Goal: Transaction & Acquisition: Book appointment/travel/reservation

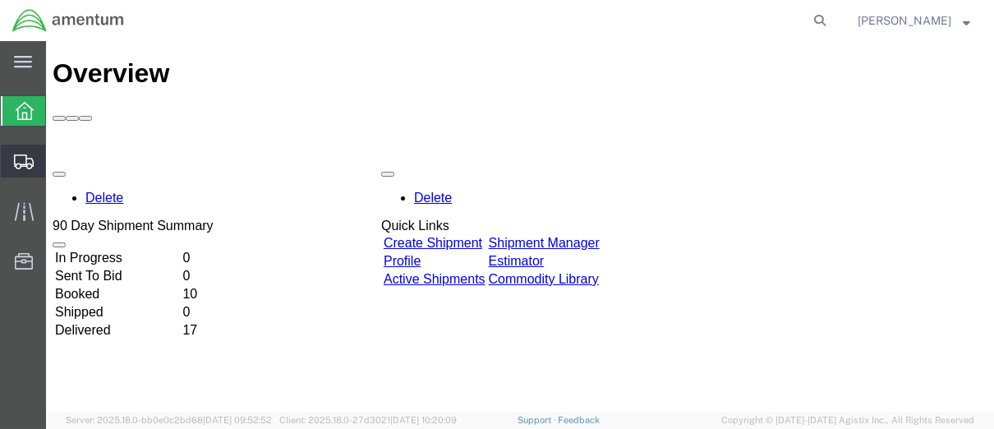
click at [0, 0] on span "Shipment Manager" at bounding box center [0, 0] width 0 height 0
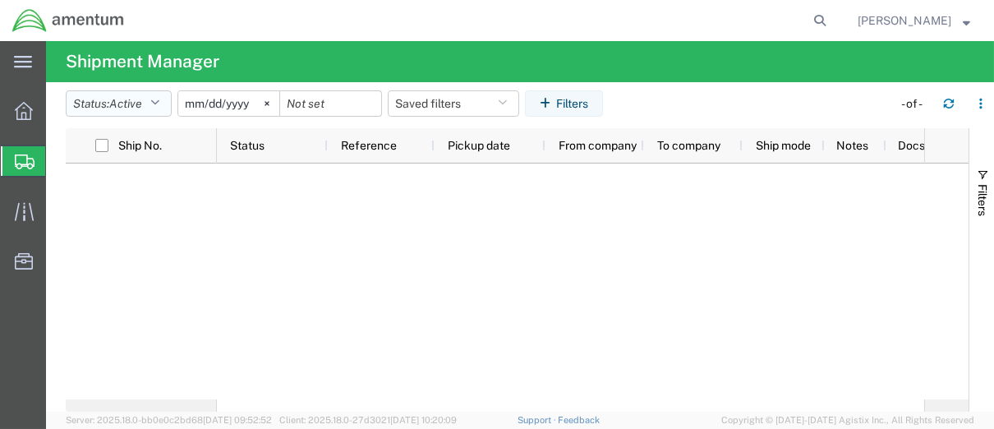
click at [142, 103] on span "Active" at bounding box center [125, 103] width 33 height 13
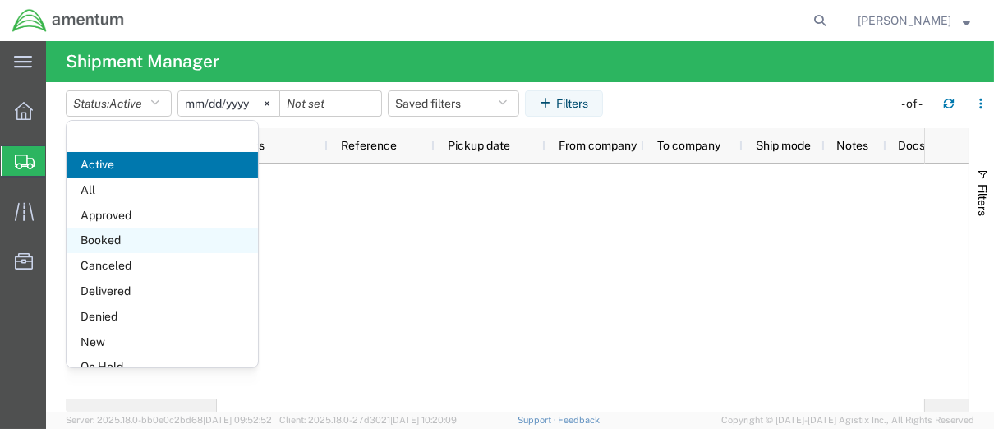
click at [128, 235] on span "Booked" at bounding box center [162, 240] width 191 height 25
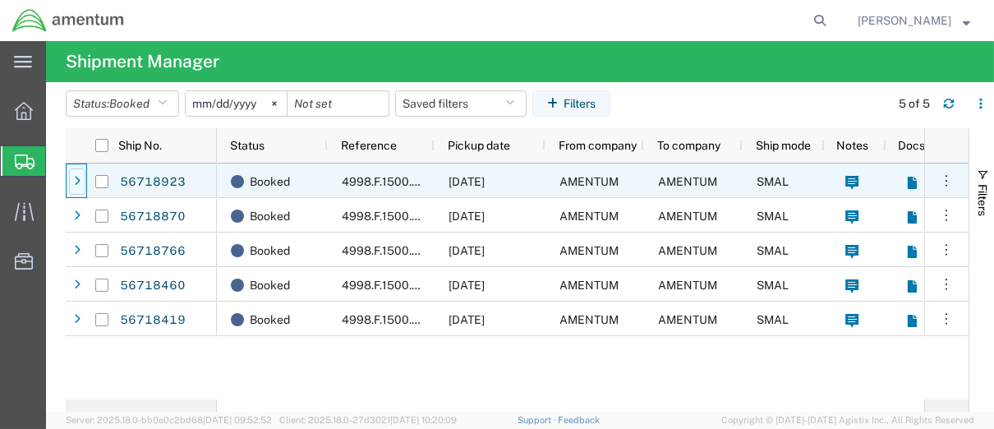
click at [72, 177] on div at bounding box center [77, 181] width 16 height 26
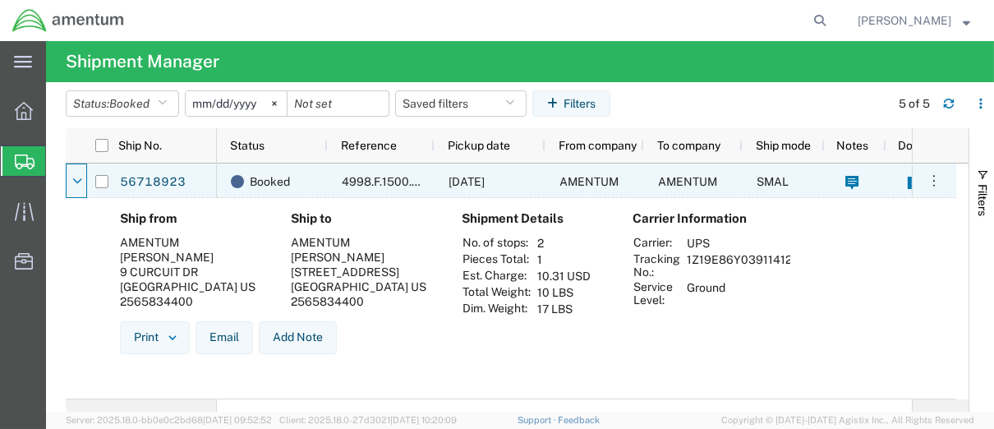
click at [75, 177] on icon at bounding box center [77, 181] width 10 height 11
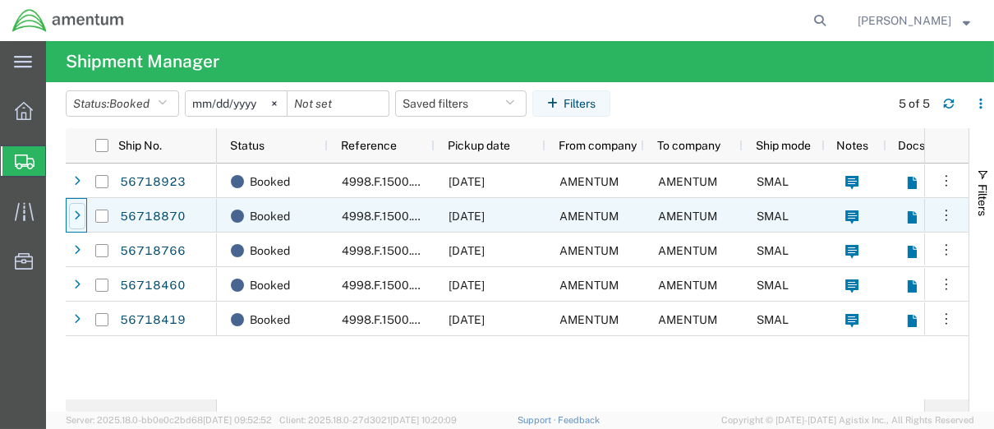
click at [84, 215] on div at bounding box center [77, 216] width 16 height 26
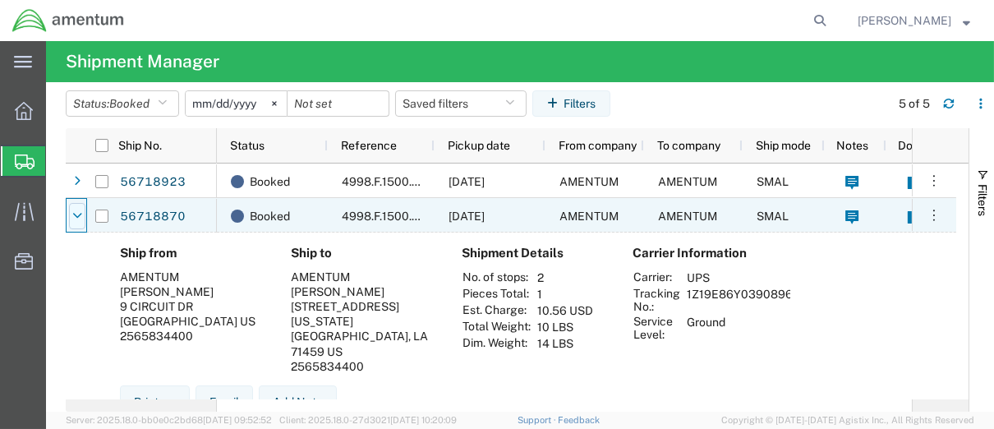
click at [84, 211] on div at bounding box center [77, 216] width 16 height 26
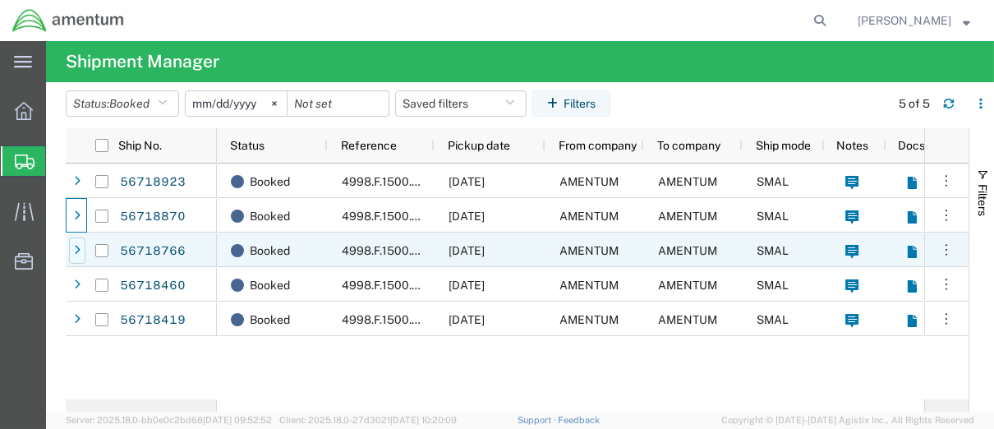
click at [76, 245] on icon at bounding box center [77, 250] width 7 height 11
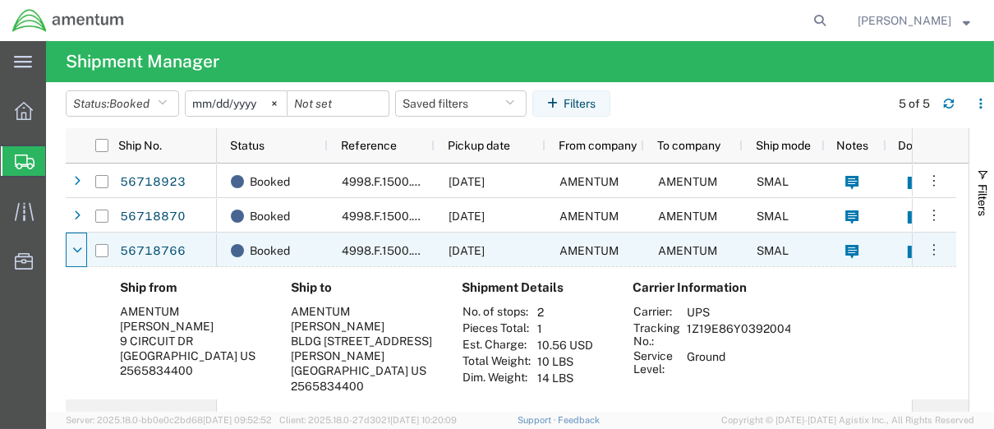
click at [76, 245] on icon at bounding box center [77, 250] width 10 height 11
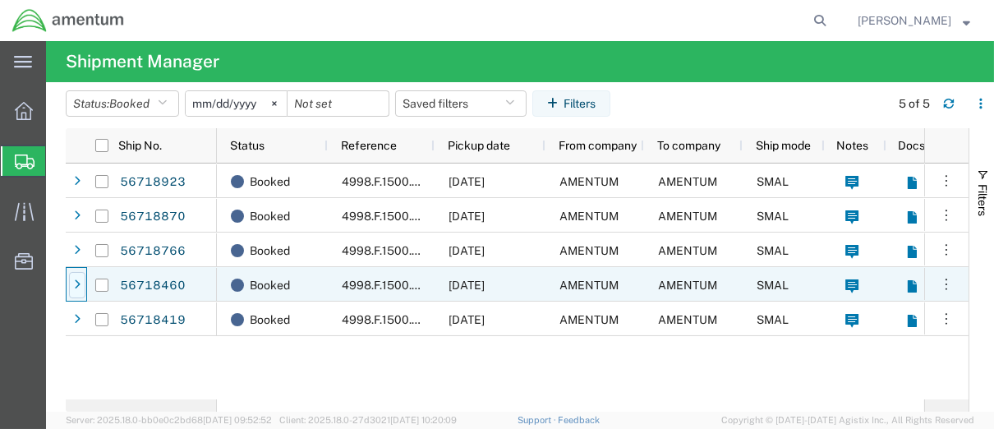
click at [74, 280] on icon at bounding box center [77, 284] width 7 height 11
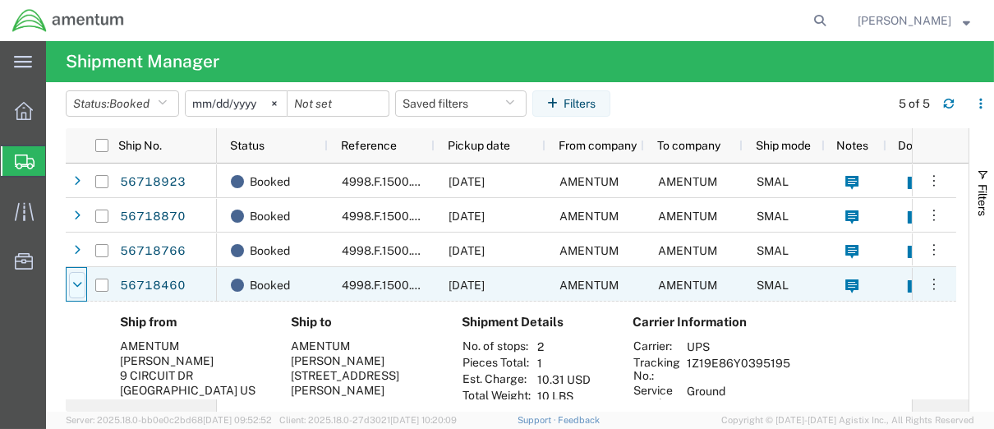
click at [73, 279] on icon at bounding box center [77, 284] width 10 height 11
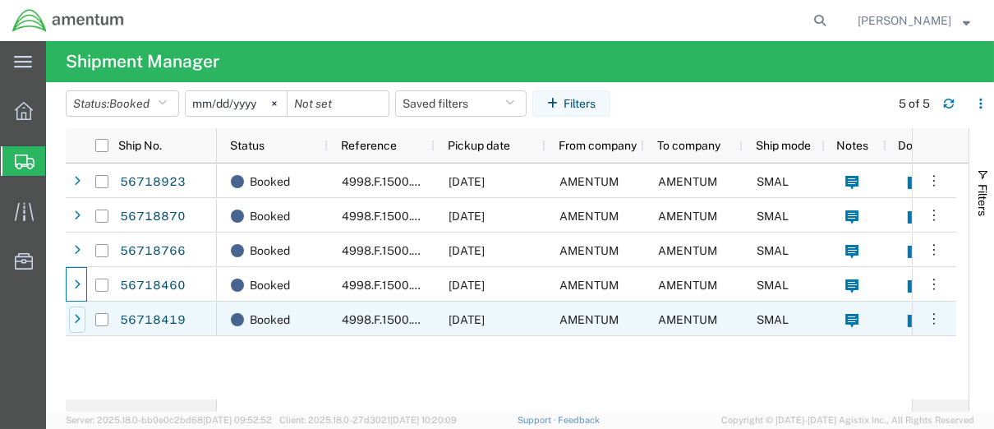
click at [76, 310] on div at bounding box center [77, 319] width 16 height 26
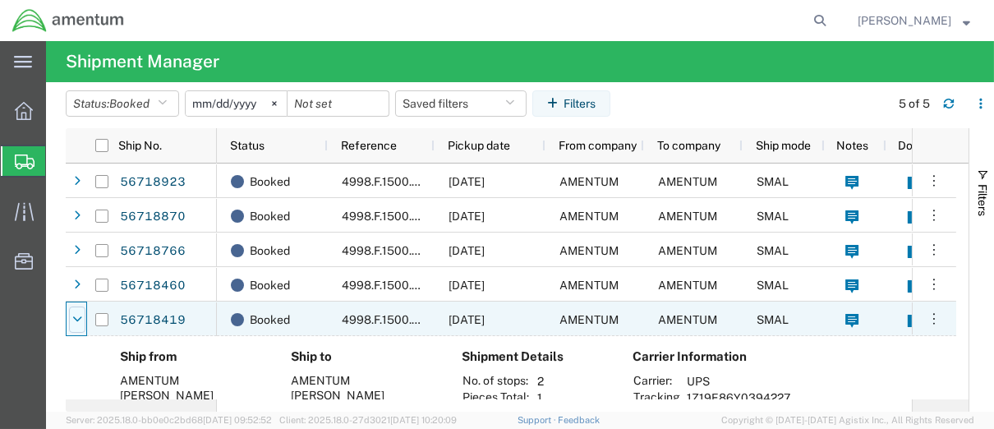
click at [76, 309] on div at bounding box center [77, 319] width 16 height 26
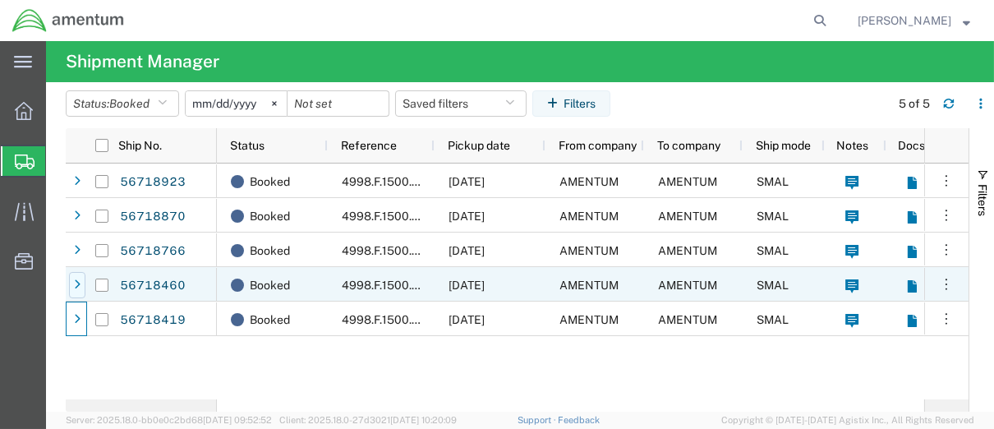
click at [77, 283] on icon at bounding box center [77, 284] width 7 height 11
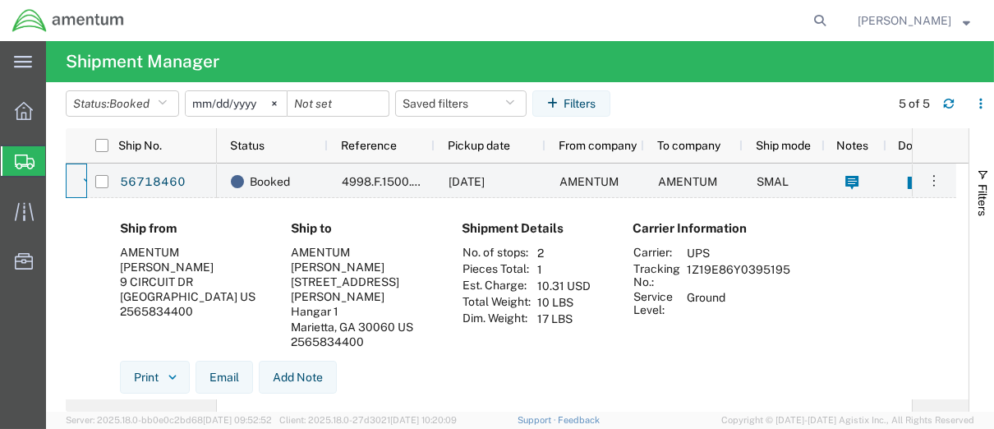
scroll to position [137, 0]
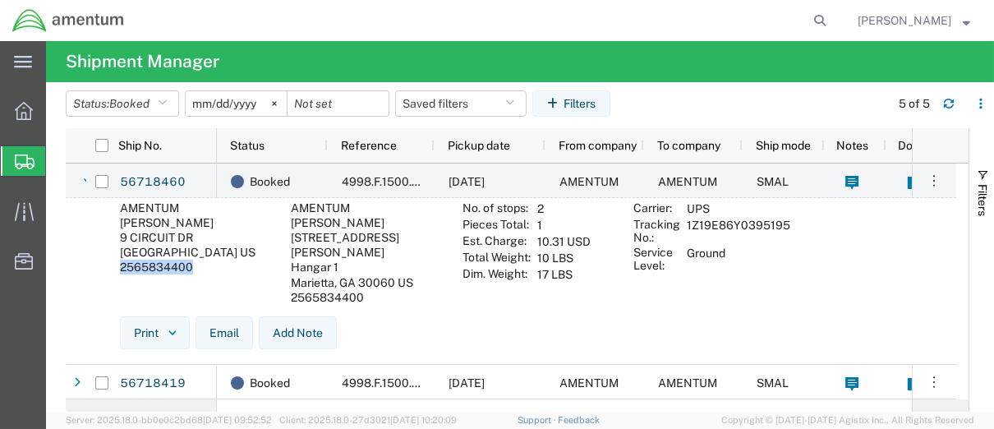
drag, startPoint x: 117, startPoint y: 268, endPoint x: 190, endPoint y: 269, distance: 73.1
click at [190, 269] on div "Ship from AMENTUM BRITTANY CURTISS 9 CIRCUIT DR NEW ULM, MN 56073 US 2565834400" at bounding box center [192, 247] width 171 height 140
copy div "2565834400"
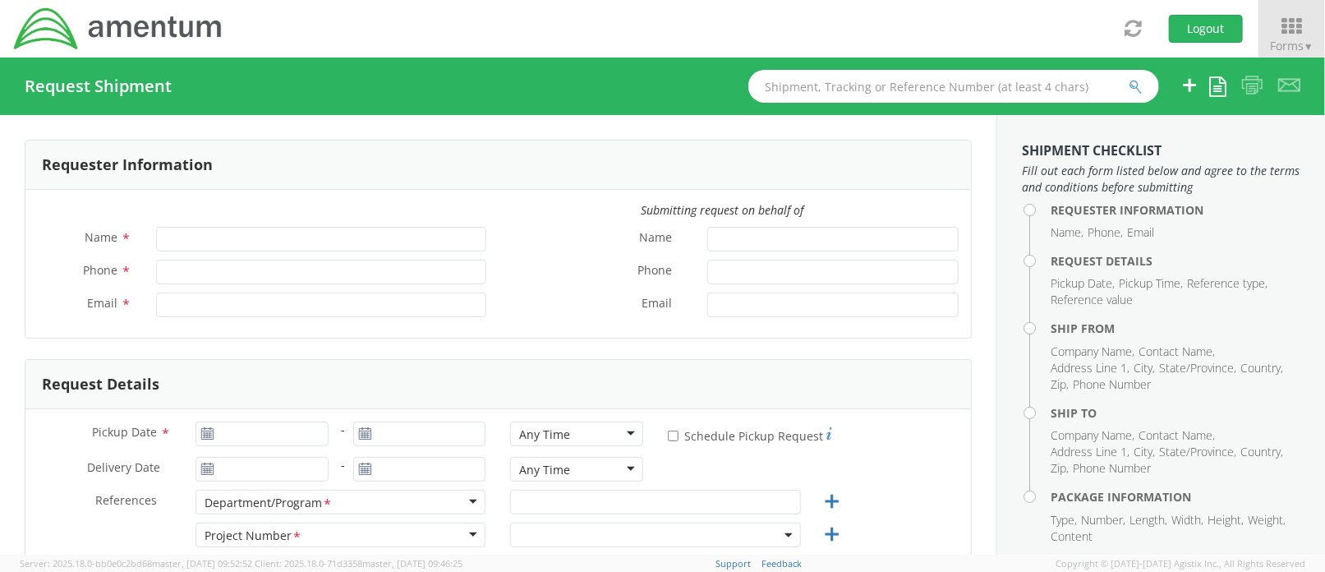
type input "[PERSON_NAME]"
type input "[PHONE_NUMBER]"
type input "[PERSON_NAME][EMAIL_ADDRESS][PERSON_NAME][DOMAIN_NAME]"
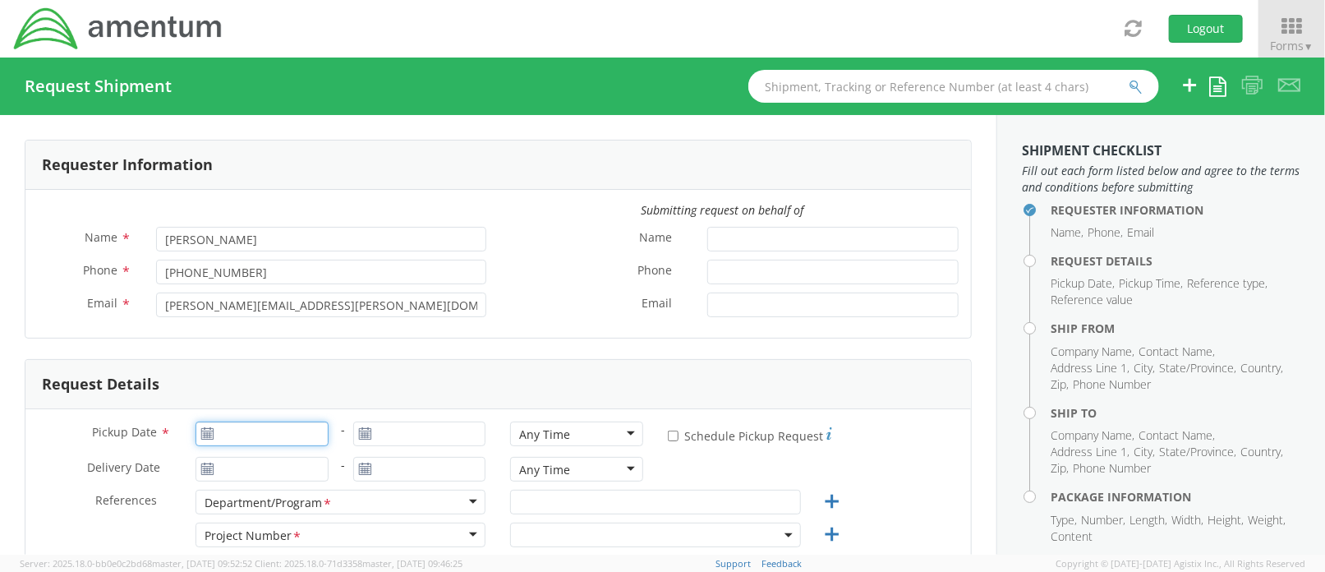
click at [246, 435] on input "Pickup Date *" at bounding box center [261, 433] width 133 height 25
type input "[DATE]"
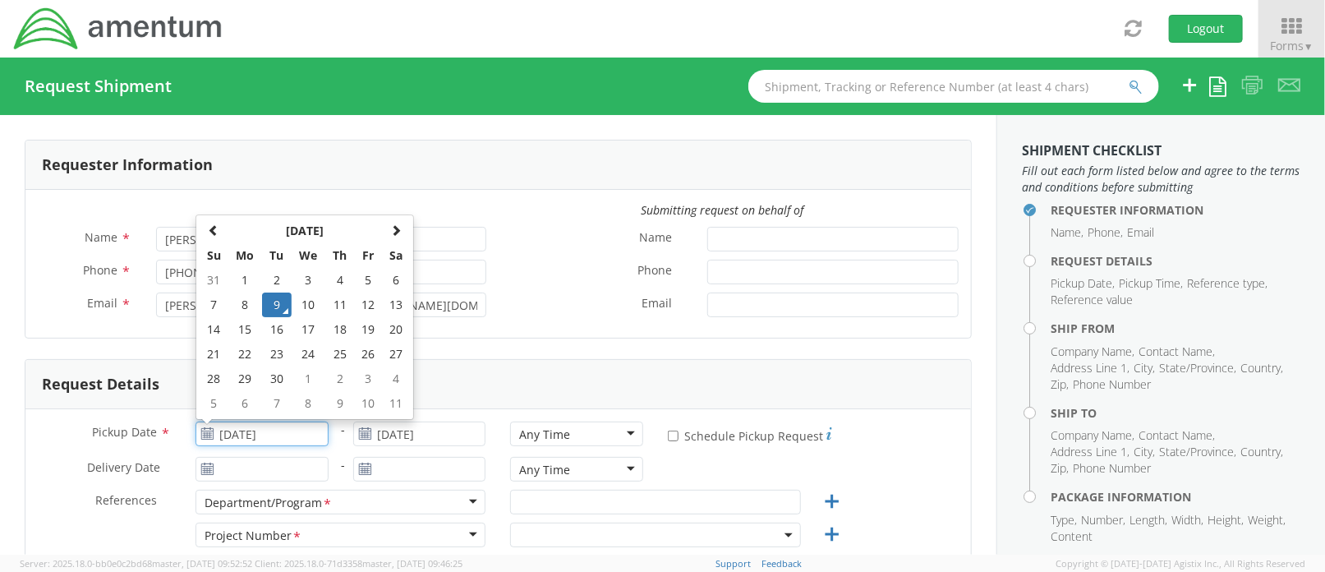
click at [271, 307] on td "9" at bounding box center [276, 304] width 29 height 25
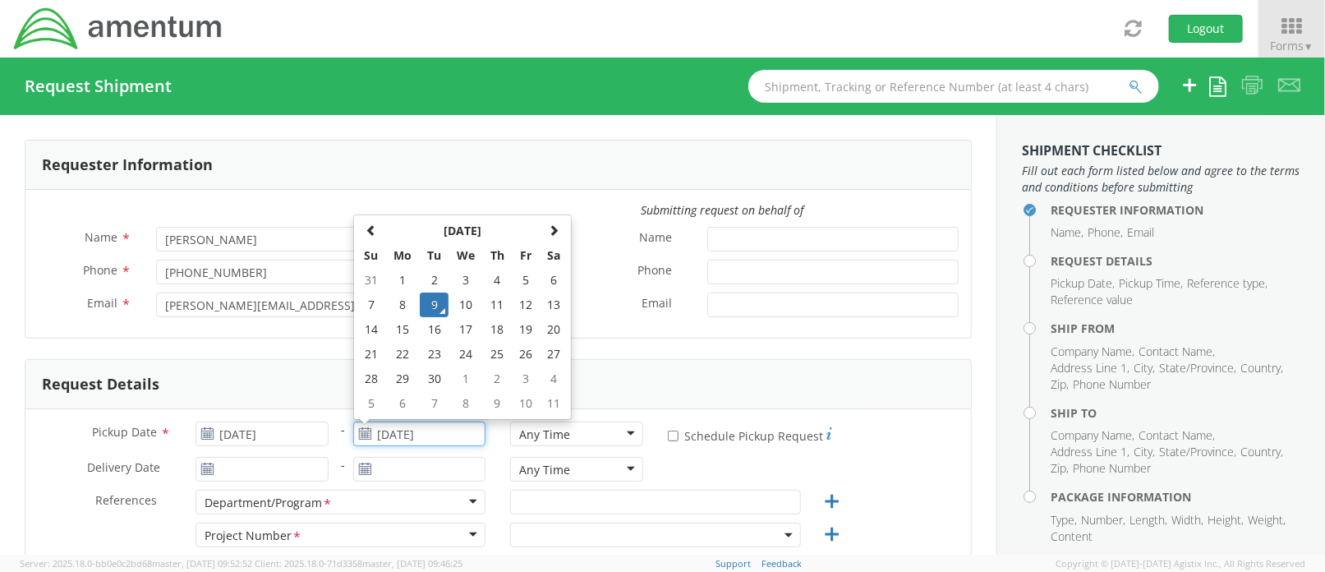
click at [382, 436] on input "[DATE]" at bounding box center [419, 433] width 133 height 25
click at [437, 327] on td "16" at bounding box center [434, 329] width 29 height 25
type input "[DATE]"
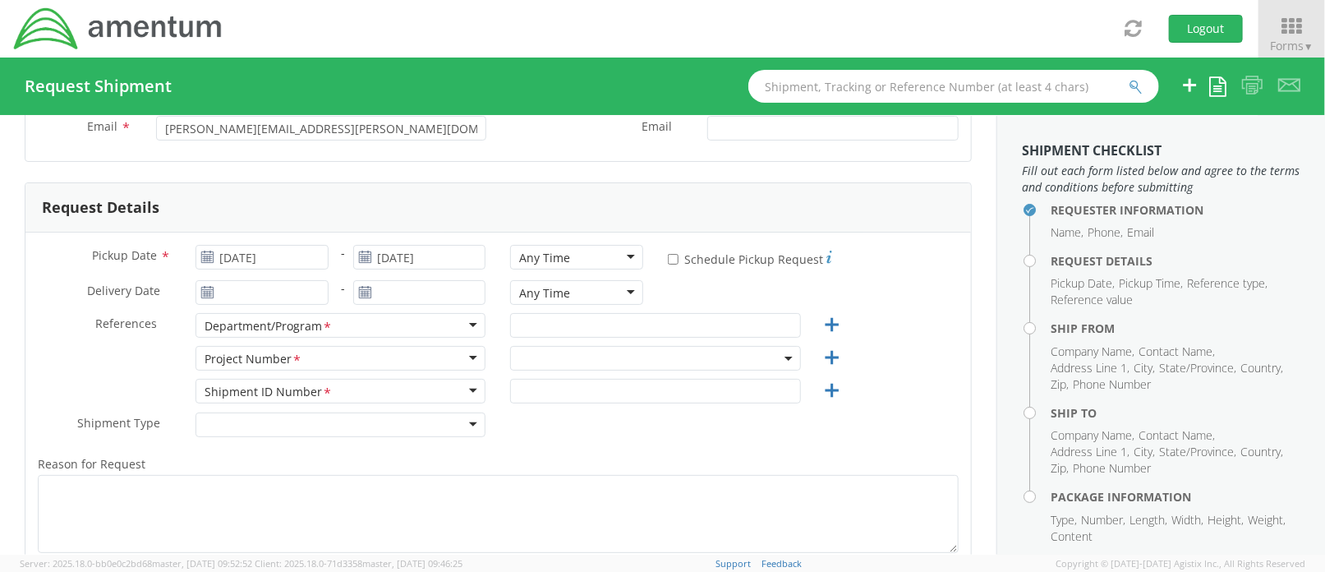
scroll to position [219, 0]
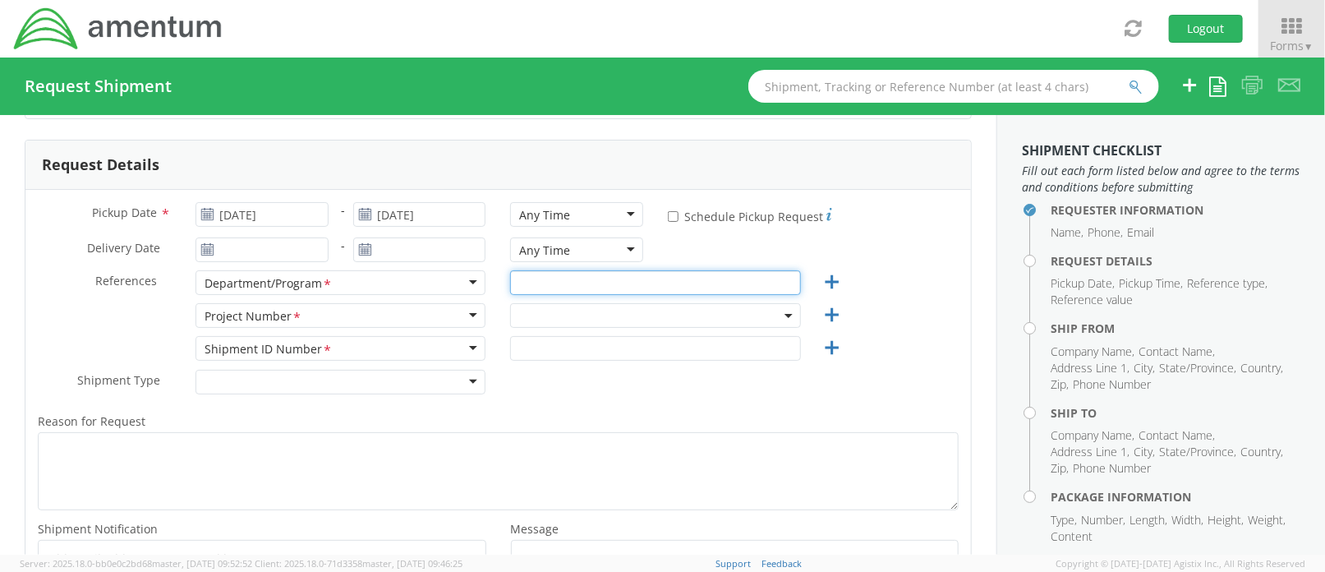
click at [559, 280] on input "text" at bounding box center [655, 282] width 291 height 25
type input "AFM East"
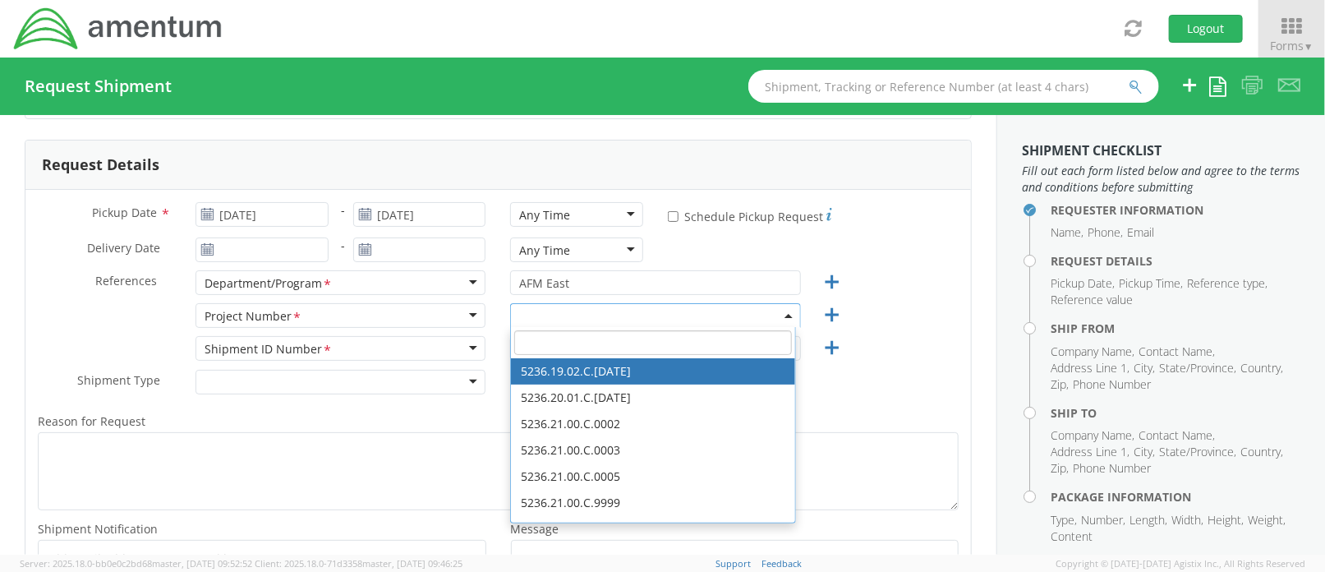
click at [564, 339] on input "search" at bounding box center [652, 342] width 277 height 25
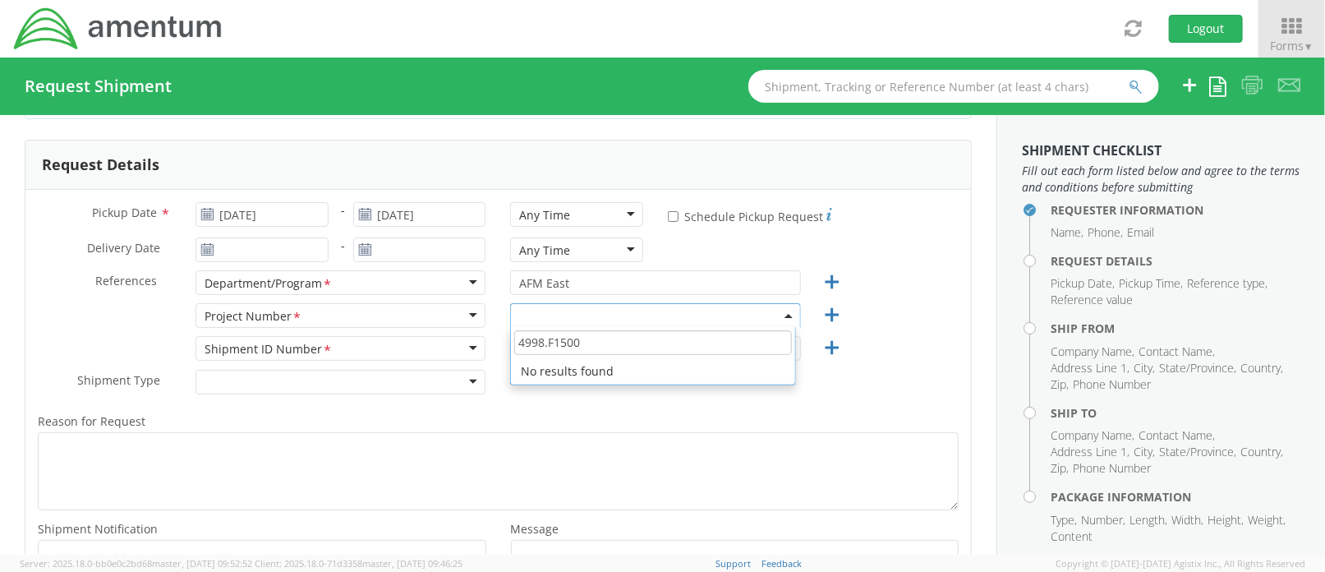
click at [548, 337] on input "4998.F1500" at bounding box center [652, 342] width 277 height 25
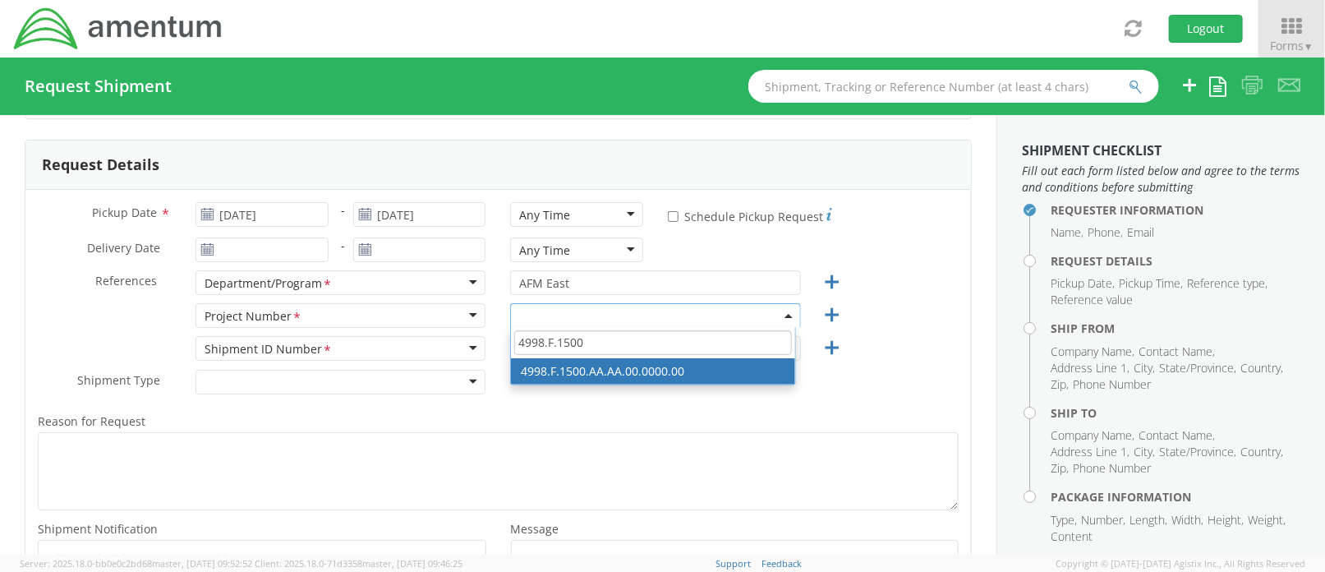
type input "4998.F.1500"
select select "4998.F.1500.AA.AA.00.0000.00"
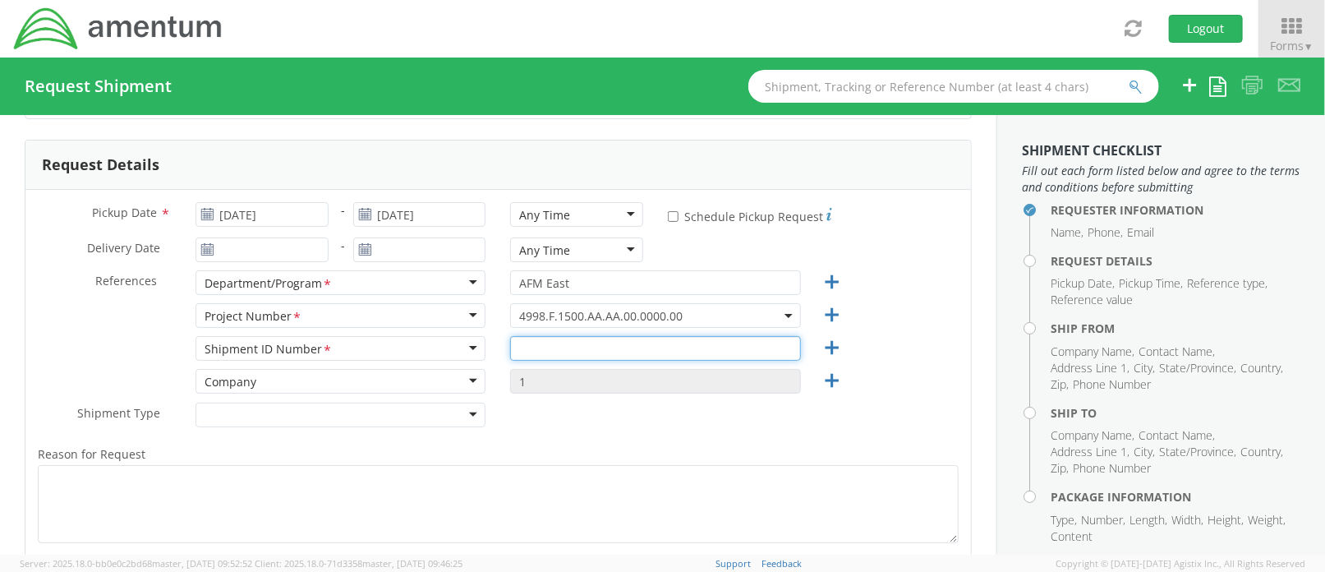
click at [636, 344] on input "text" at bounding box center [655, 348] width 291 height 25
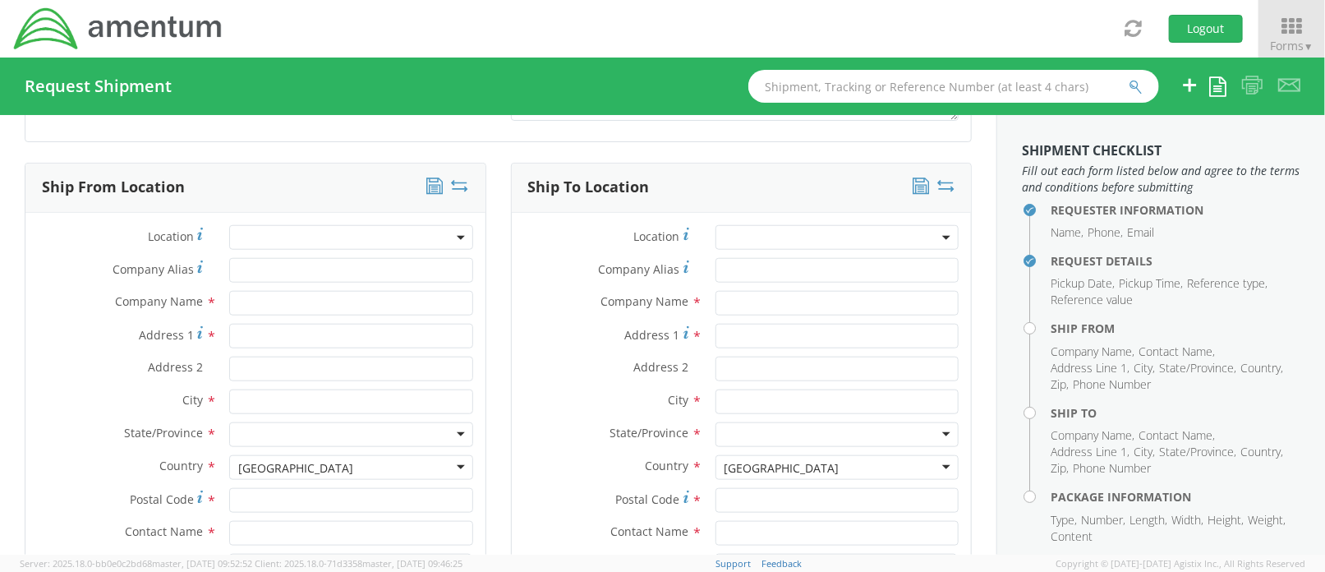
scroll to position [766, 0]
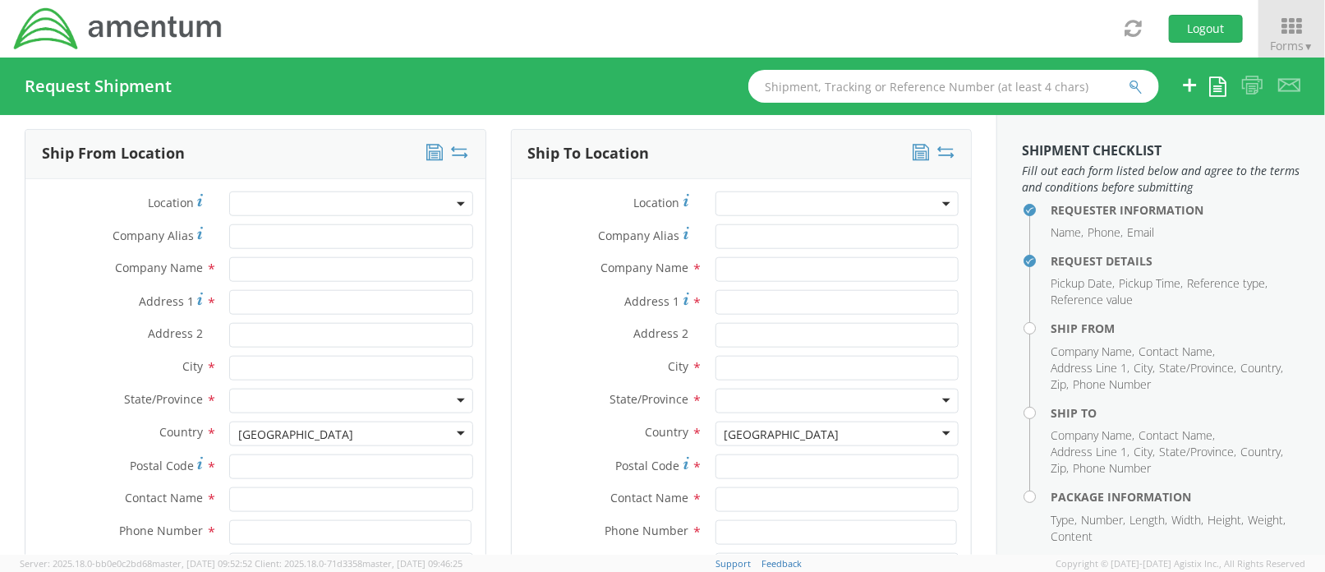
type input "09092025"
click at [256, 264] on input "text" at bounding box center [350, 269] width 243 height 25
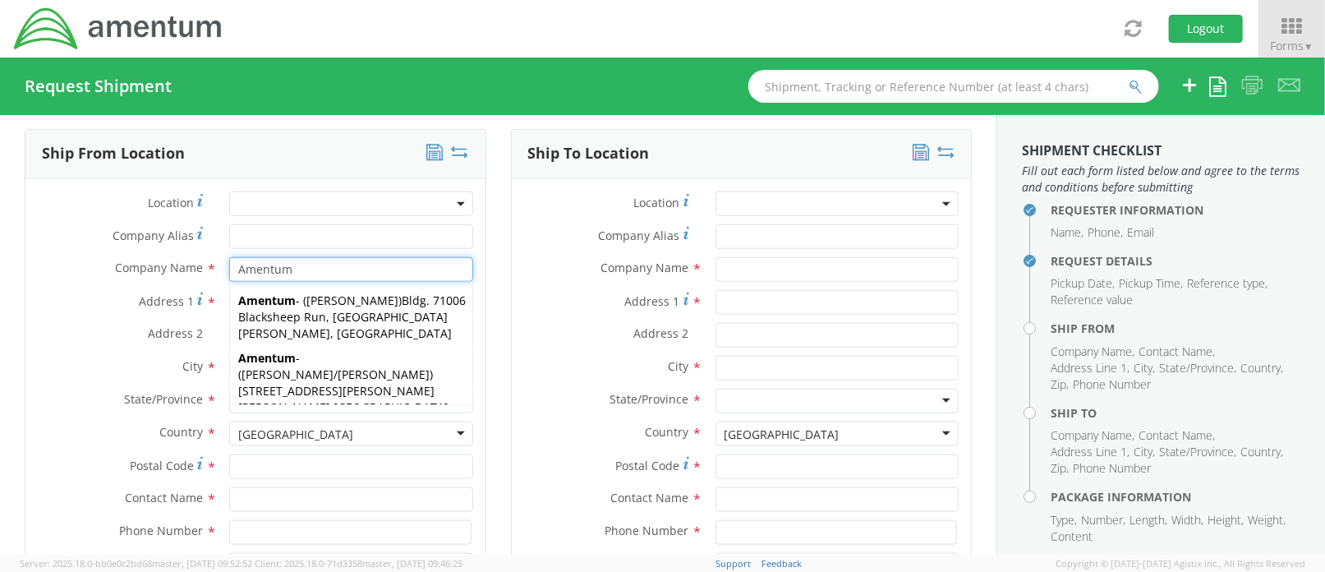
type input "Amentum"
click at [90, 318] on div "Address 1 *" at bounding box center [255, 306] width 460 height 33
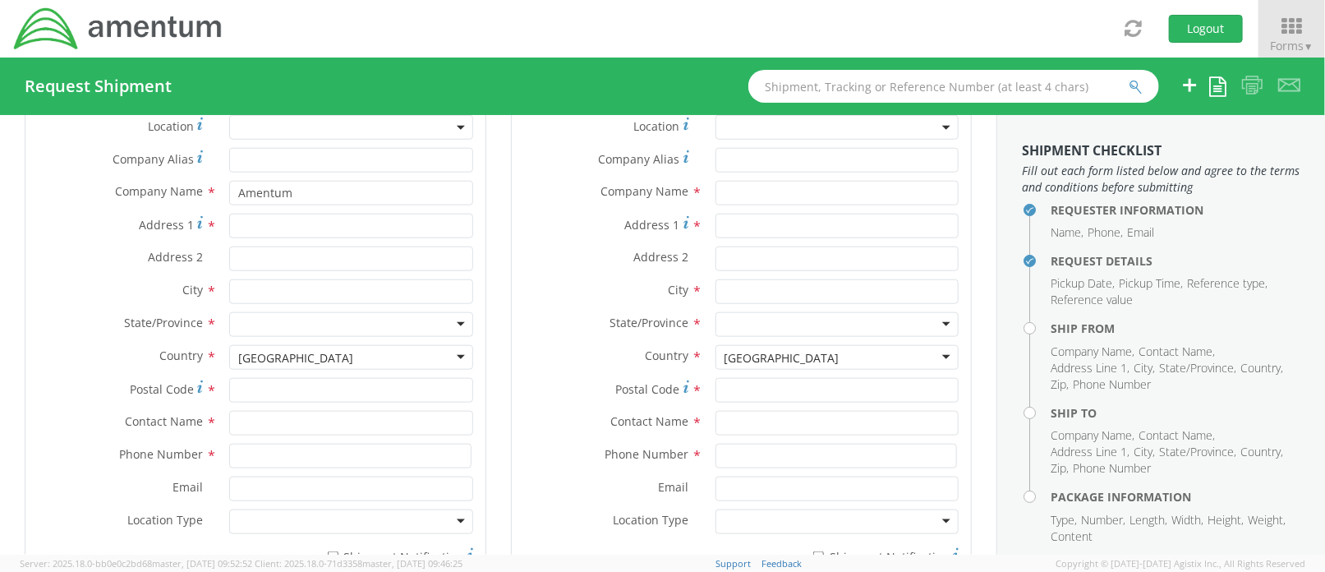
scroll to position [876, 0]
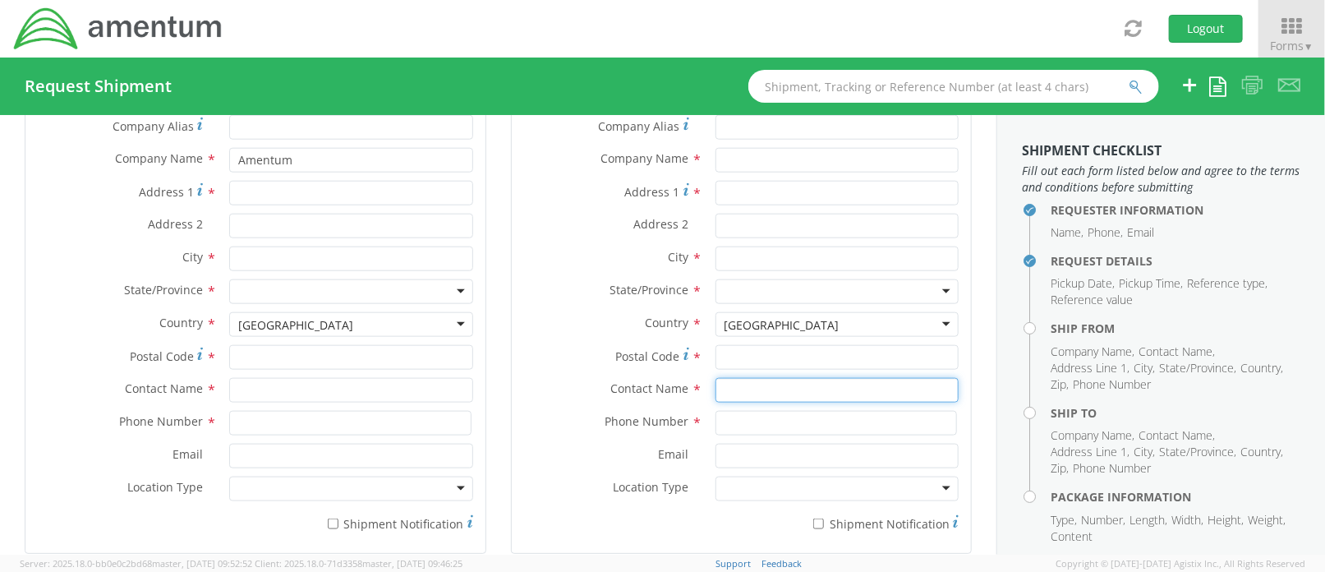
drag, startPoint x: 769, startPoint y: 382, endPoint x: 772, endPoint y: 370, distance: 12.0
click at [771, 378] on input "text" at bounding box center [836, 390] width 243 height 25
type input "[PERSON_NAME]"
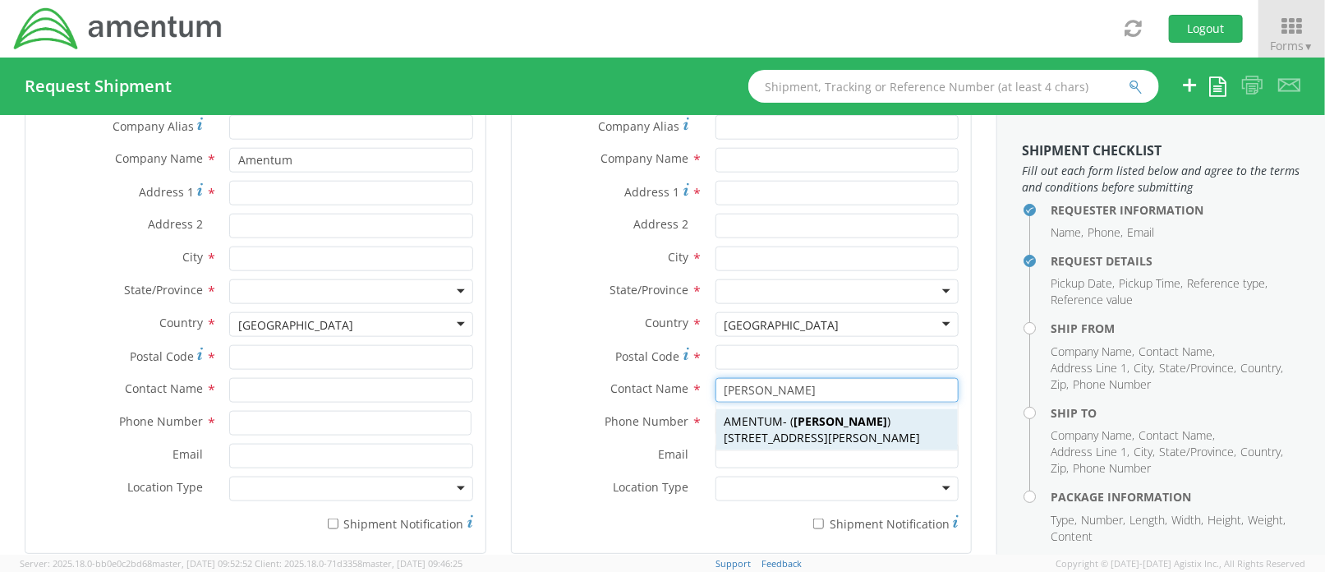
click at [861, 430] on span "[STREET_ADDRESS][PERSON_NAME]" at bounding box center [822, 438] width 196 height 16
type input "AMENTUM"
type input "[STREET_ADDRESS][PERSON_NAME]"
type input "Hangar 1"
type input "Marietta"
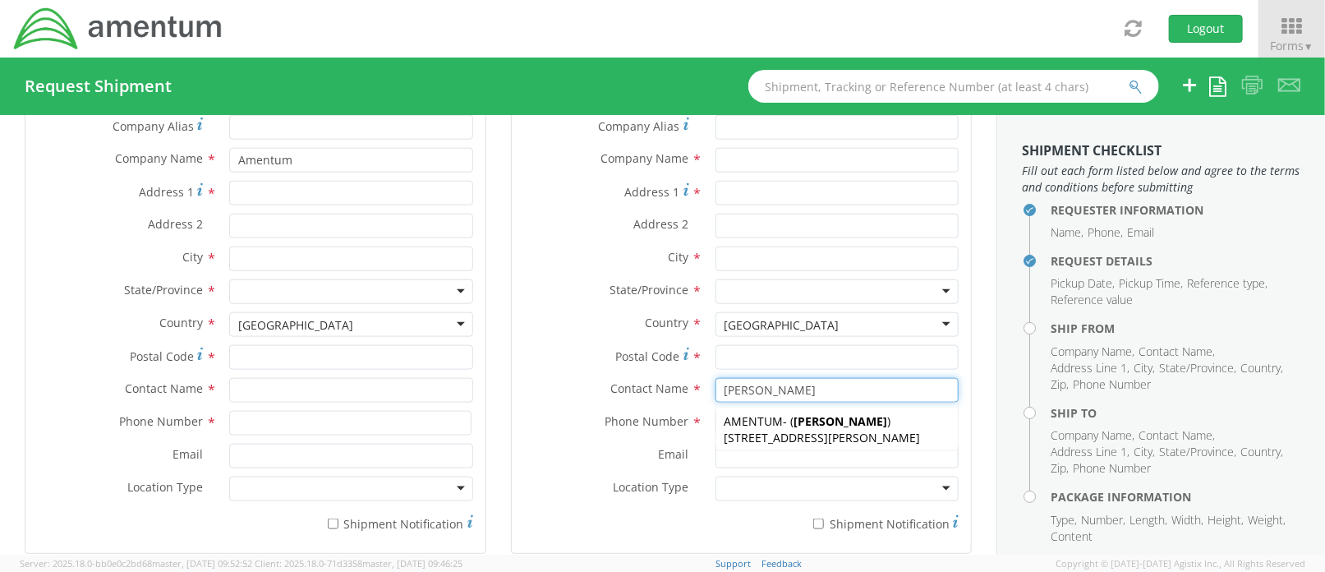
type input "30060"
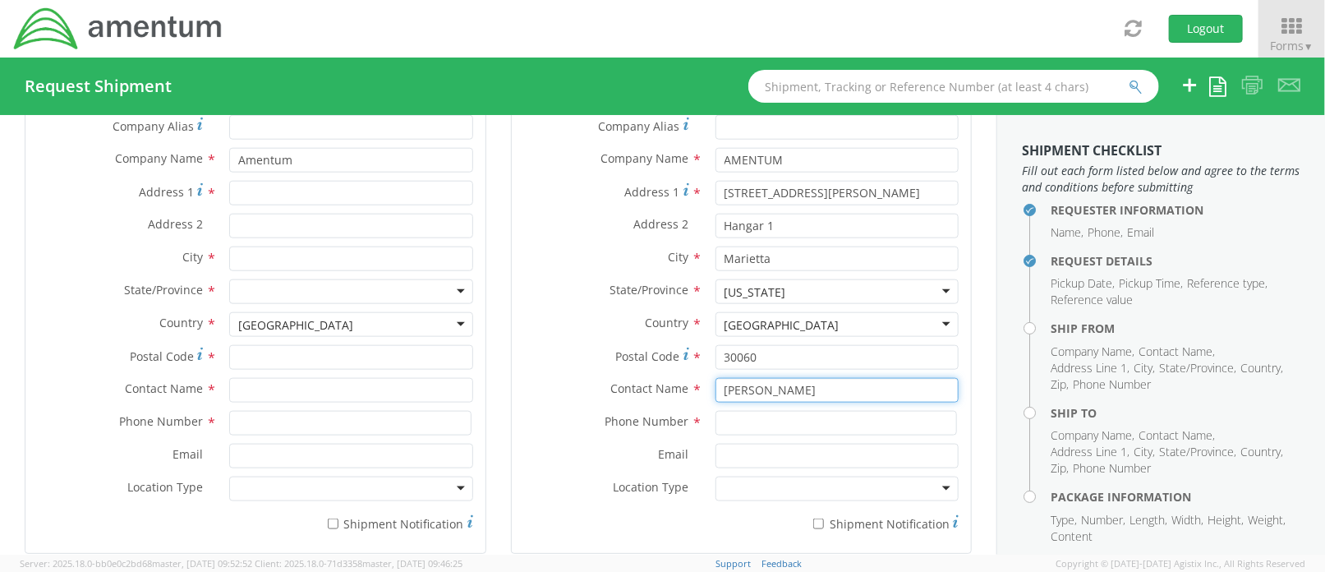
type input "[PERSON_NAME]"
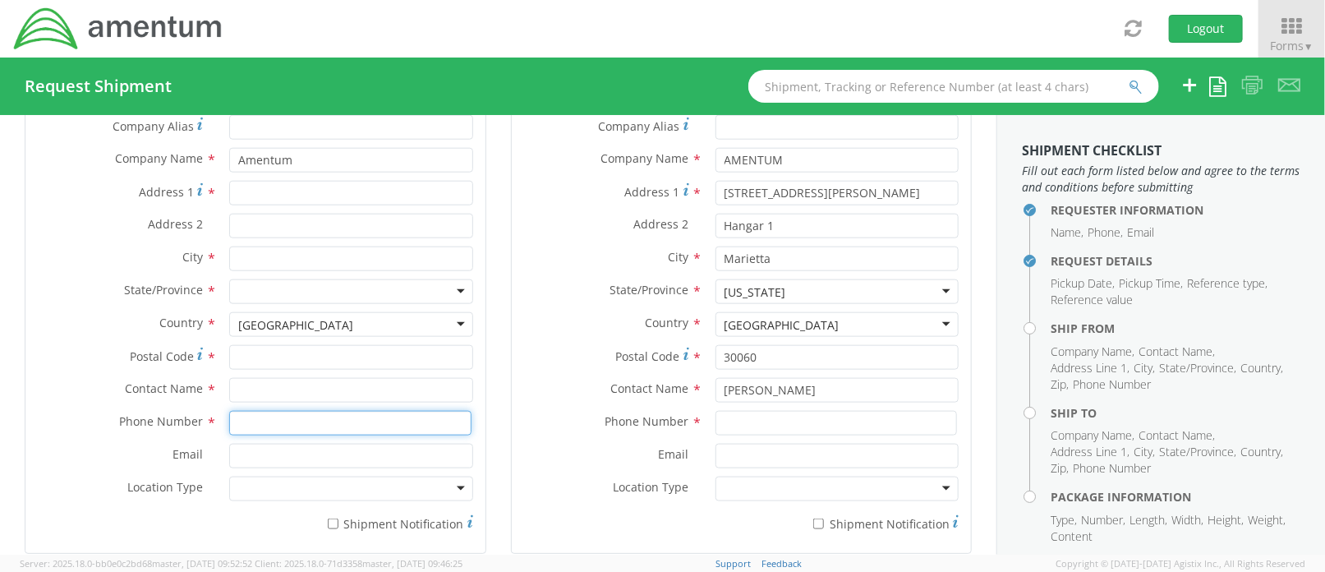
paste input "2565834400"
type input "2565834400"
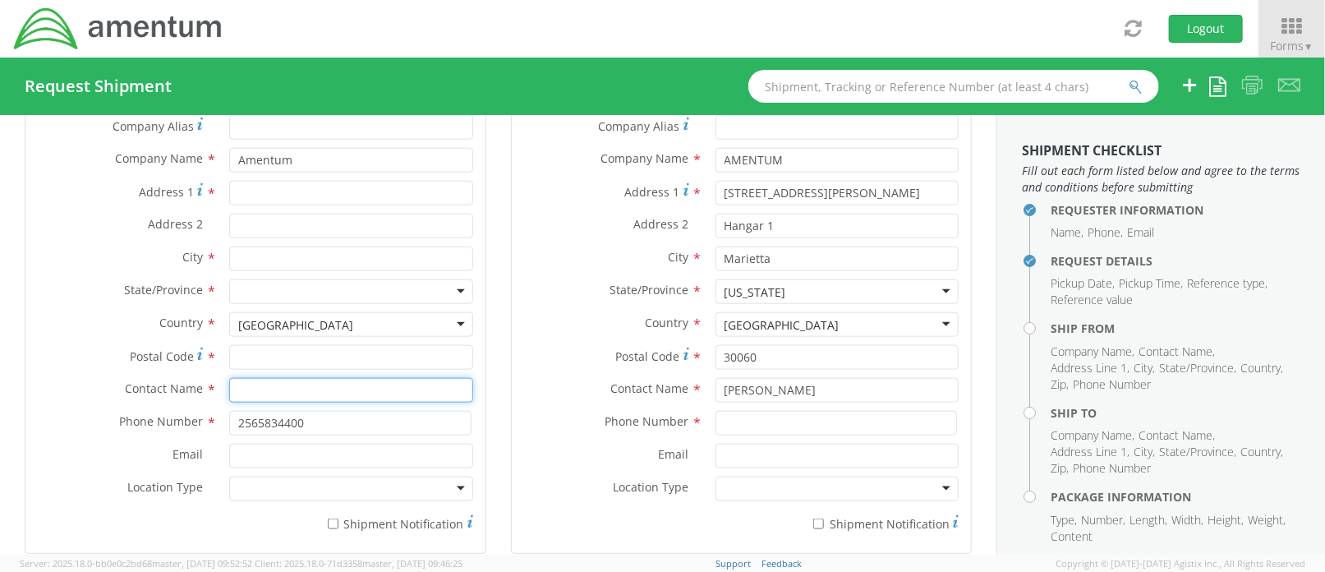
click at [277, 393] on input "text" at bounding box center [350, 390] width 243 height 25
type input "[PERSON_NAME]"
click at [25, 322] on label "Country *" at bounding box center [120, 322] width 191 height 21
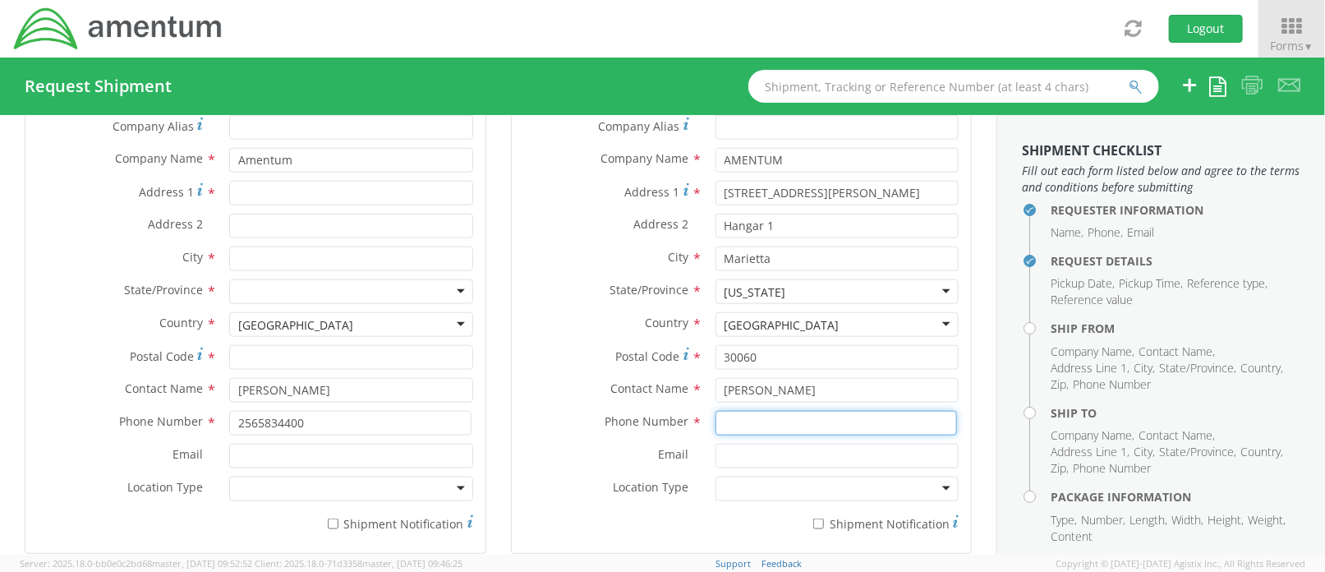
paste input "2565834400"
type input "2565834400"
click at [759, 481] on div at bounding box center [836, 488] width 243 height 25
click at [338, 486] on div at bounding box center [350, 488] width 243 height 25
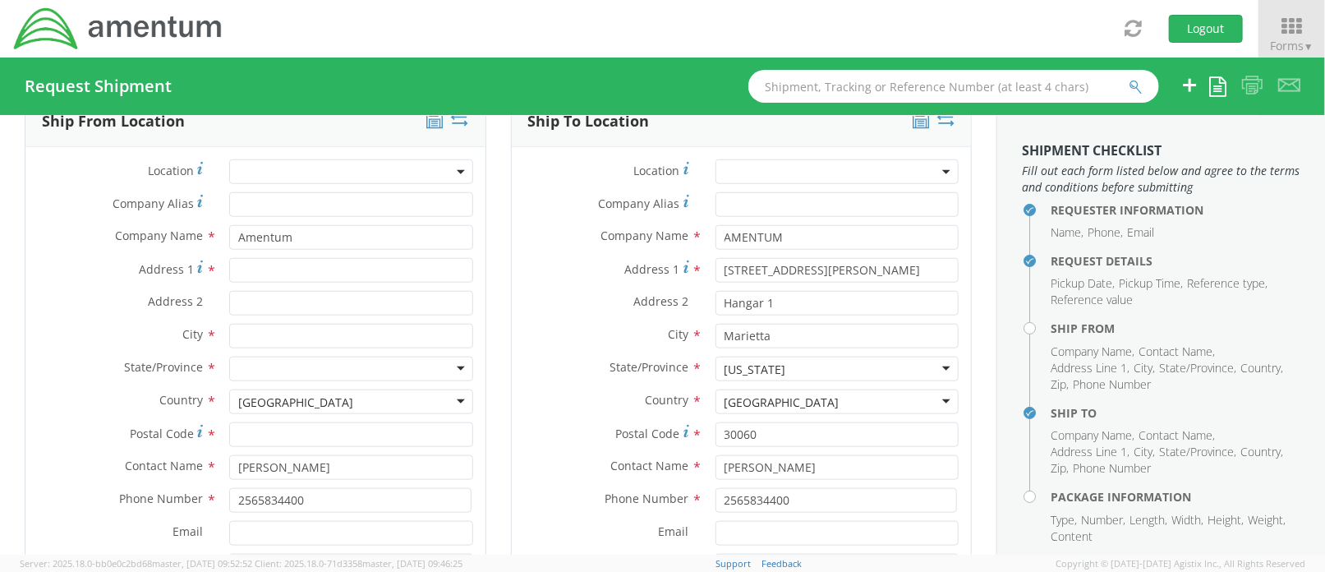
scroll to position [766, 0]
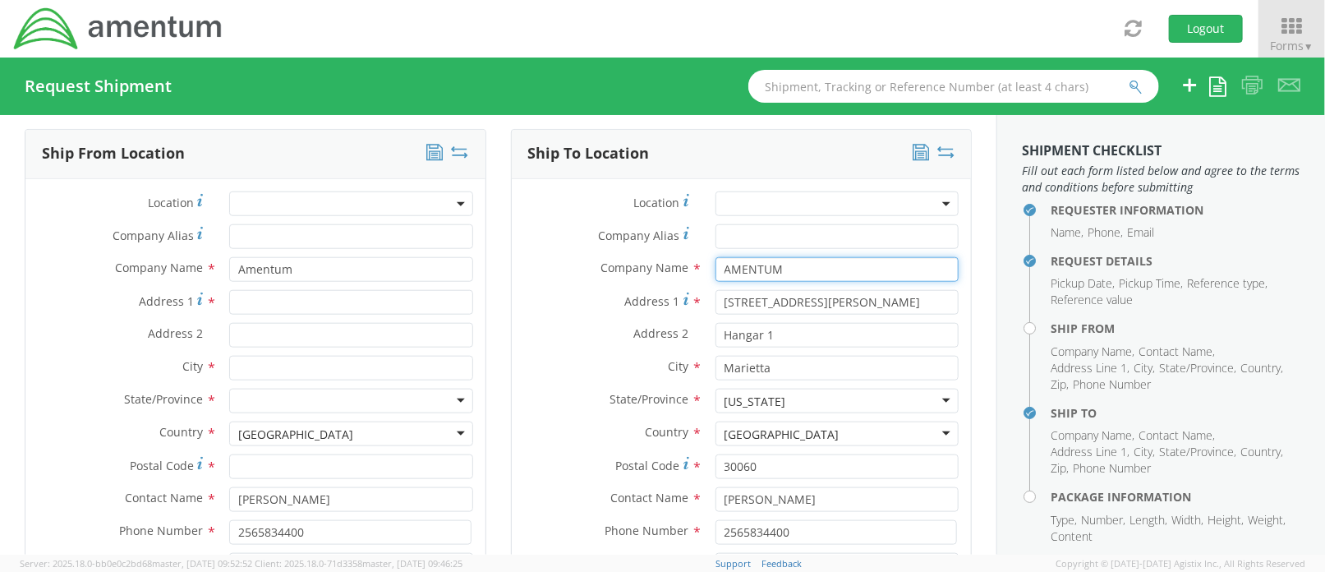
drag, startPoint x: 797, startPoint y: 266, endPoint x: 720, endPoint y: 261, distance: 76.5
click at [720, 261] on input "AMENTUM" at bounding box center [836, 269] width 243 height 25
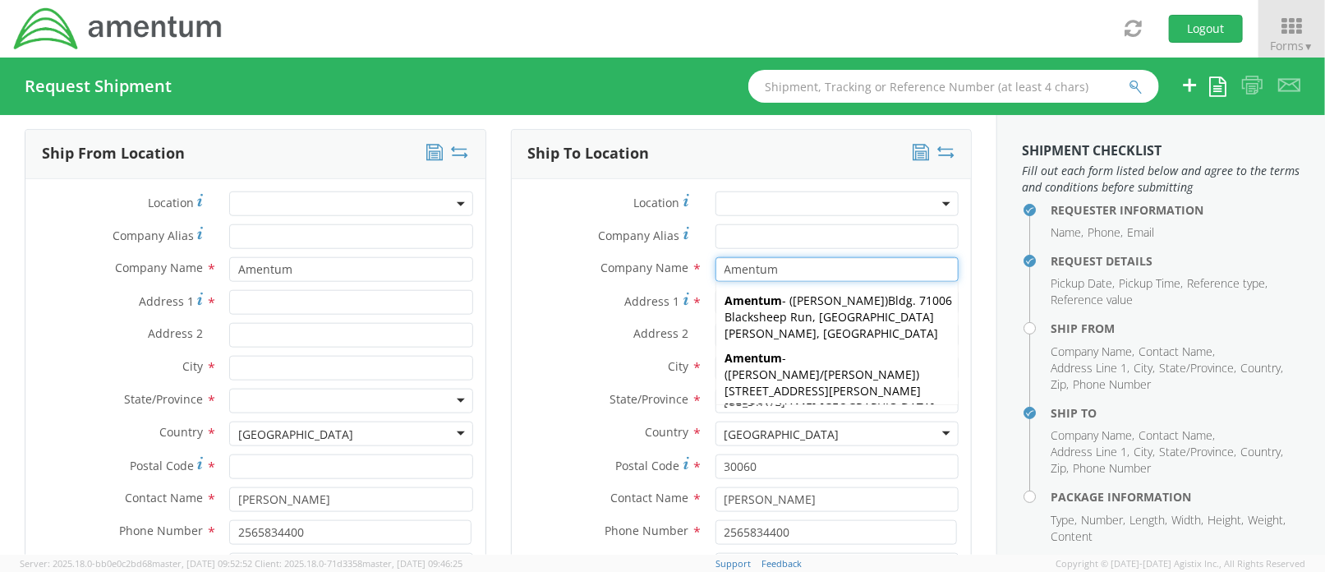
type input "Amentum"
click at [573, 327] on label "Address 2 *" at bounding box center [607, 333] width 191 height 21
click at [715, 327] on input "Hangar 1" at bounding box center [836, 335] width 243 height 25
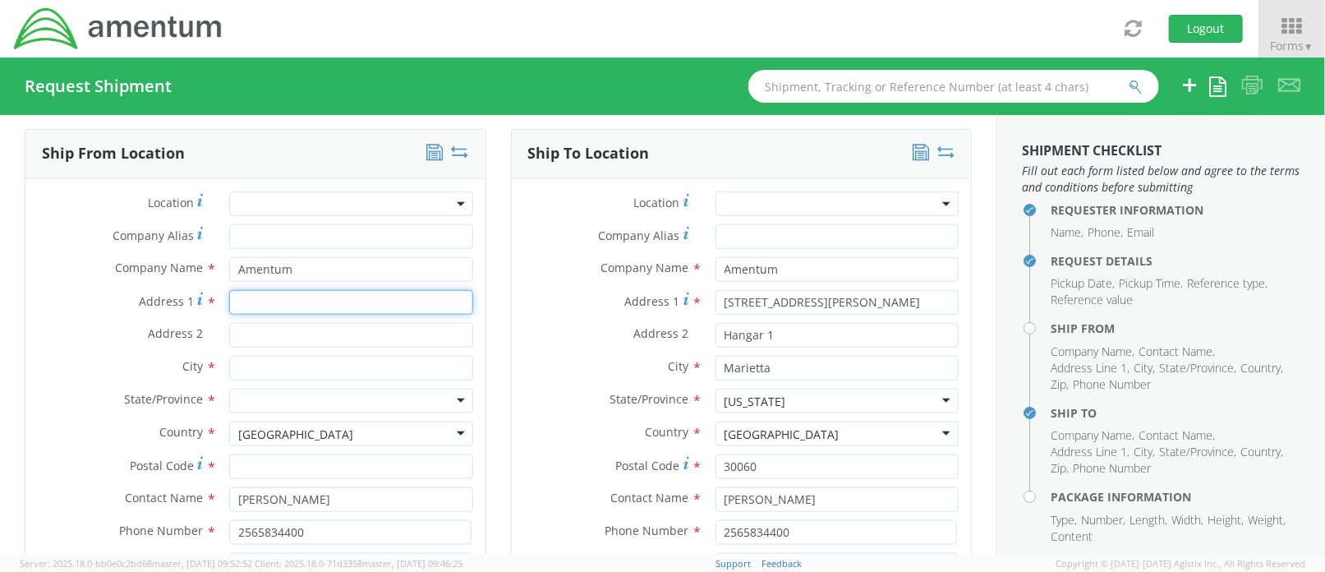
paste input "Building [STREET_ADDRESS][PERSON_NAME]"
type input "Building [STREET_ADDRESS][PERSON_NAME]"
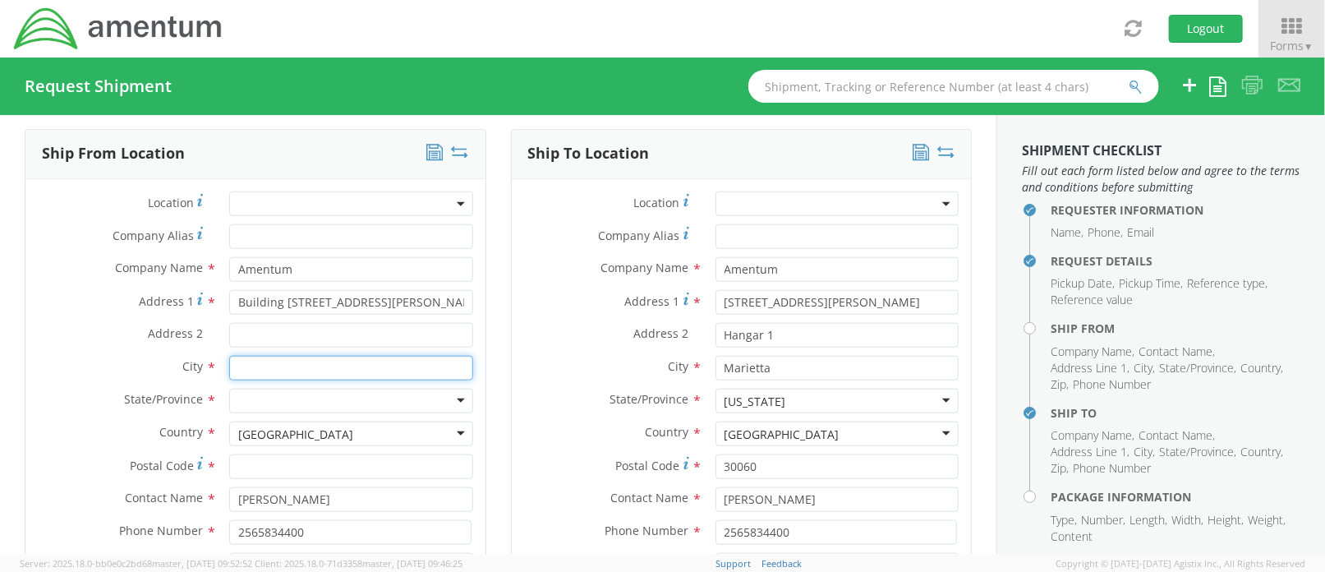
click at [310, 371] on input "text" at bounding box center [350, 368] width 243 height 25
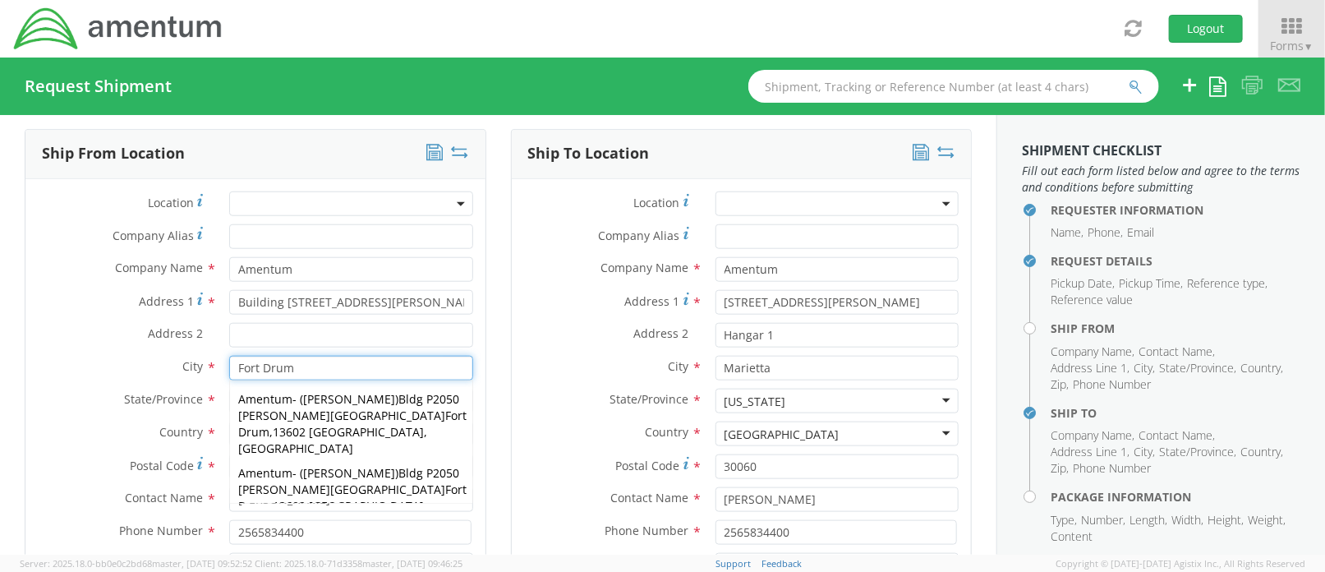
type input "Fort Drum"
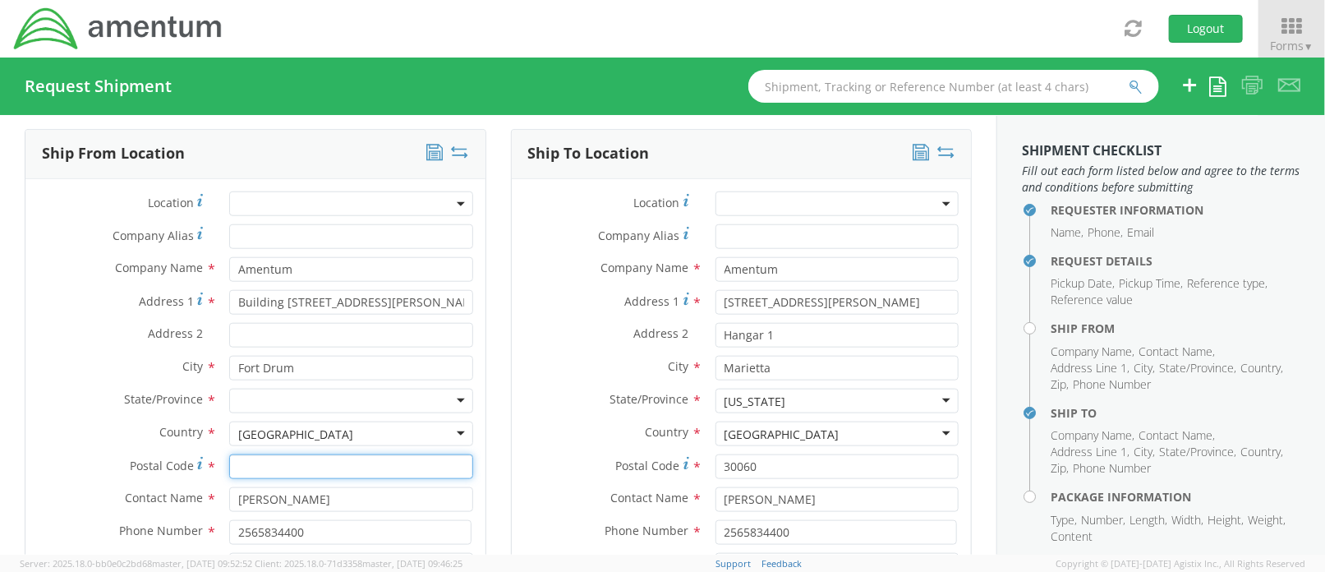
click at [274, 458] on input "Postal Code *" at bounding box center [350, 466] width 243 height 25
type input "13601"
click at [248, 399] on div at bounding box center [350, 401] width 243 height 25
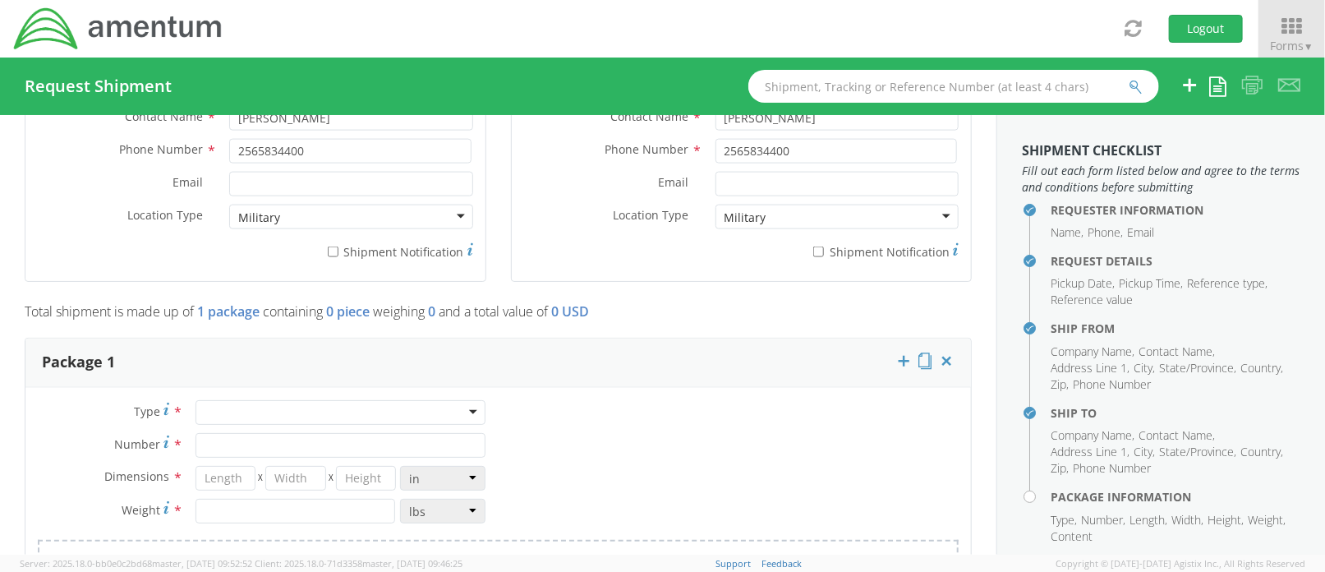
scroll to position [1314, 0]
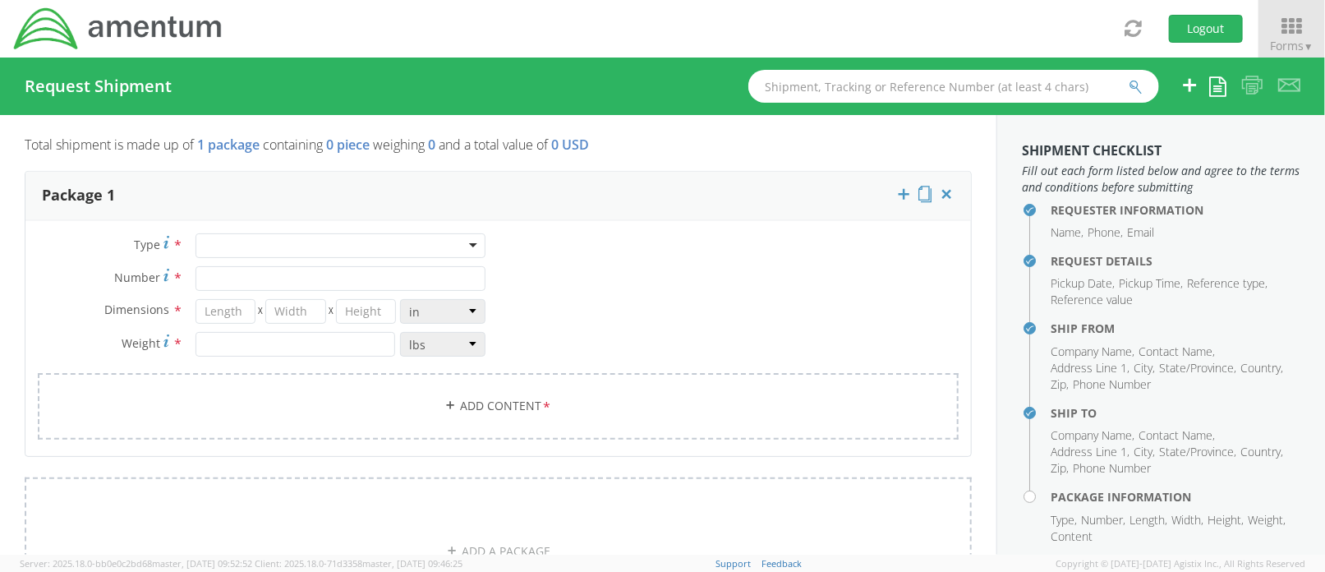
click at [431, 246] on div at bounding box center [340, 245] width 291 height 25
click at [276, 277] on input "Number *" at bounding box center [340, 278] width 291 height 25
type input "1"
click at [214, 306] on input "number" at bounding box center [225, 311] width 60 height 25
type input "18"
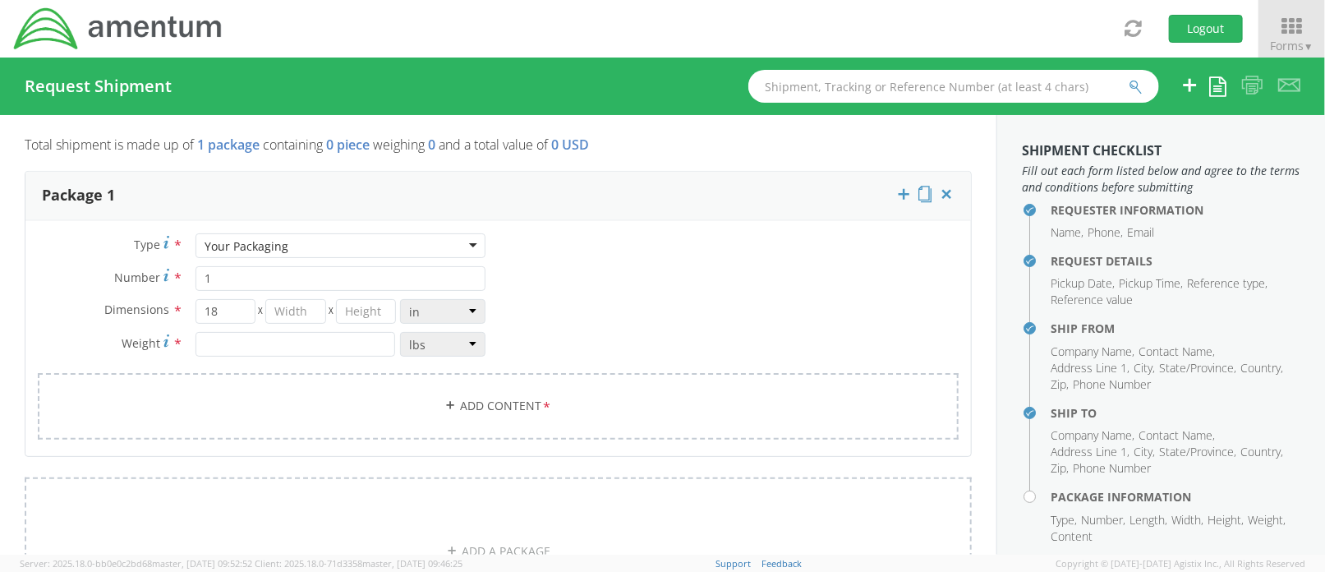
click at [326, 313] on span "X" at bounding box center [331, 311] width 10 height 25
click at [314, 311] on input "number" at bounding box center [295, 311] width 60 height 25
type input "5"
type input "6"
click at [366, 318] on input "number" at bounding box center [366, 311] width 60 height 25
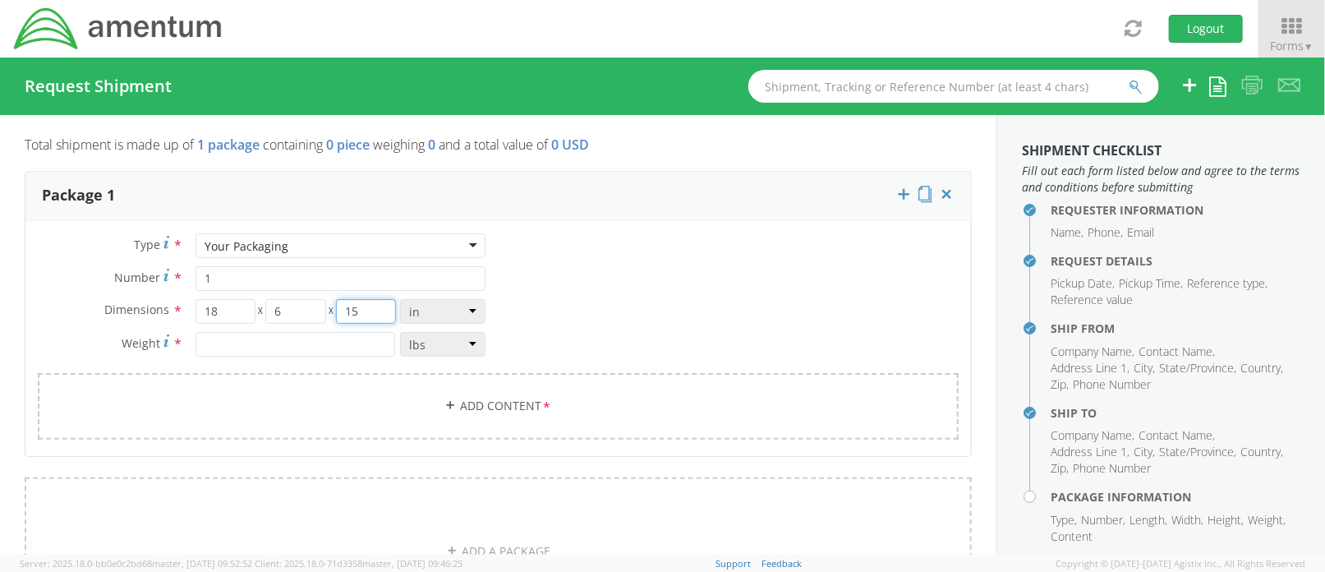
type input "15"
click at [214, 308] on input "18" at bounding box center [225, 311] width 60 height 25
click at [215, 310] on input "18" at bounding box center [225, 311] width 60 height 25
click at [213, 310] on input "18" at bounding box center [225, 311] width 60 height 25
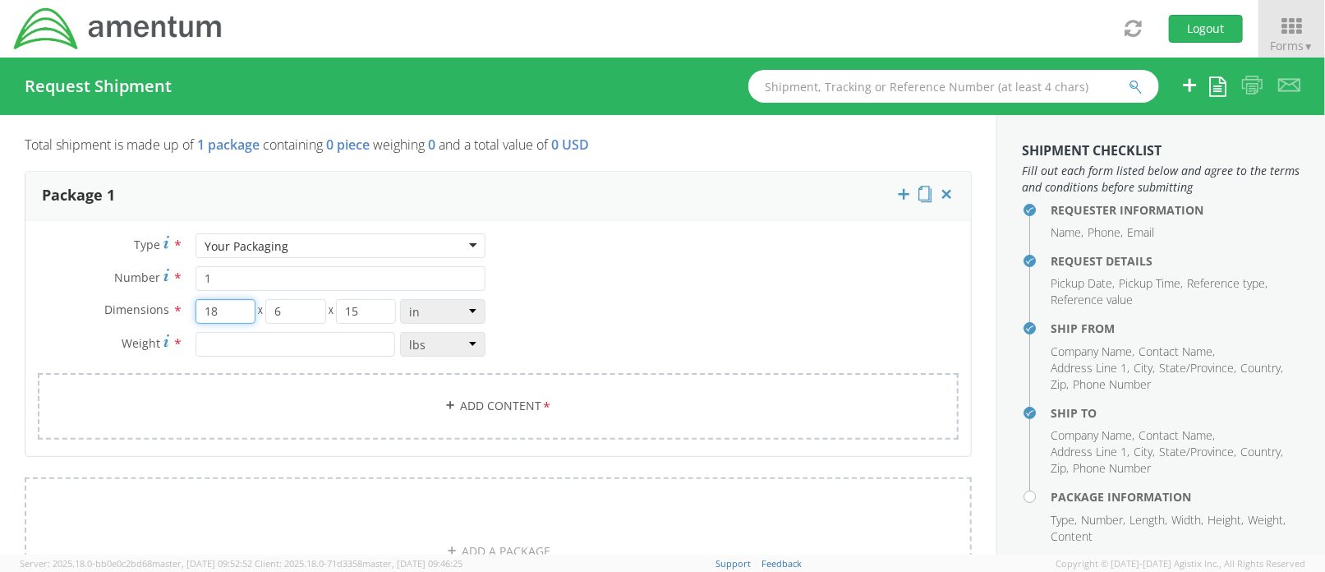
drag, startPoint x: 212, startPoint y: 310, endPoint x: 204, endPoint y: 306, distance: 8.8
click at [211, 309] on input "18" at bounding box center [225, 311] width 60 height 25
drag, startPoint x: 204, startPoint y: 306, endPoint x: 230, endPoint y: 310, distance: 26.5
click at [230, 310] on input "18" at bounding box center [225, 311] width 60 height 25
type input "24"
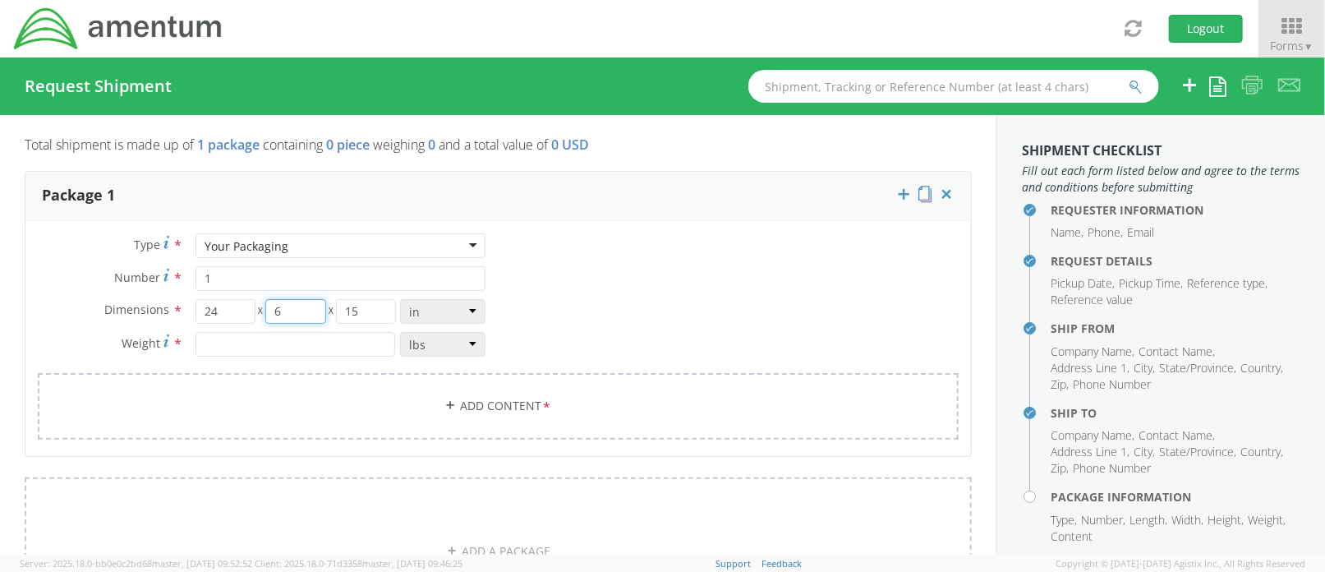
click at [284, 301] on input "6" at bounding box center [295, 311] width 60 height 25
drag, startPoint x: 379, startPoint y: 309, endPoint x: 310, endPoint y: 305, distance: 69.1
click at [310, 305] on div "24 X 6 X 15" at bounding box center [296, 311] width 202 height 25
type input "18"
click at [293, 347] on input "number" at bounding box center [295, 344] width 200 height 25
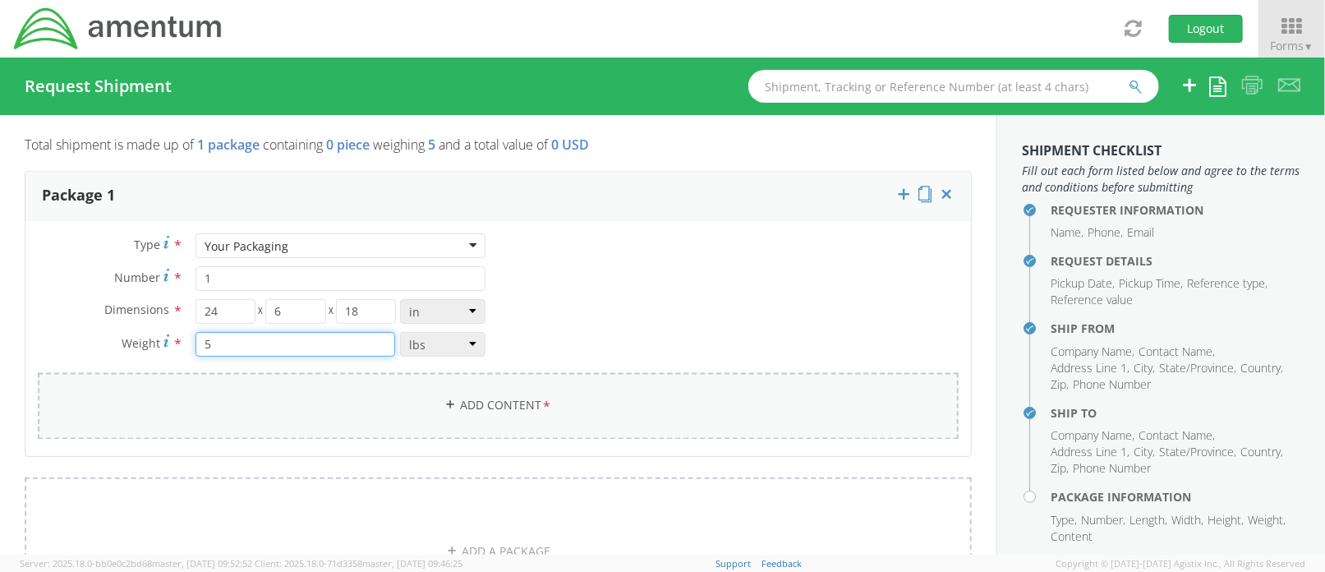
type input "5"
click at [474, 402] on link "Add Content *" at bounding box center [498, 406] width 921 height 67
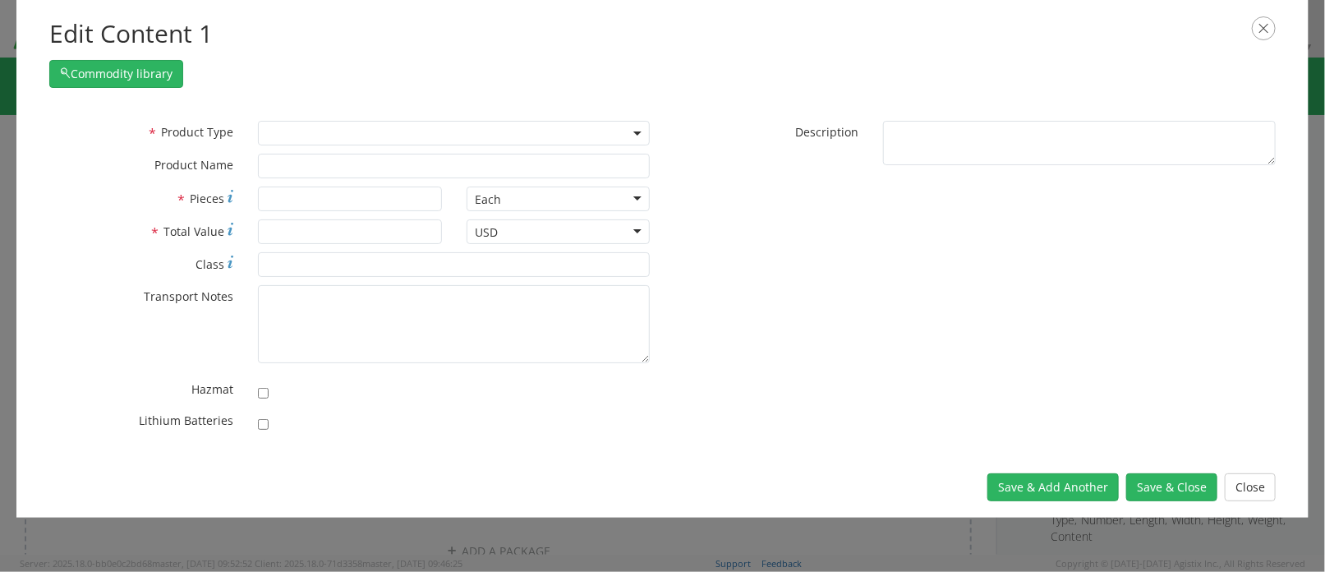
click at [371, 124] on span at bounding box center [454, 133] width 393 height 25
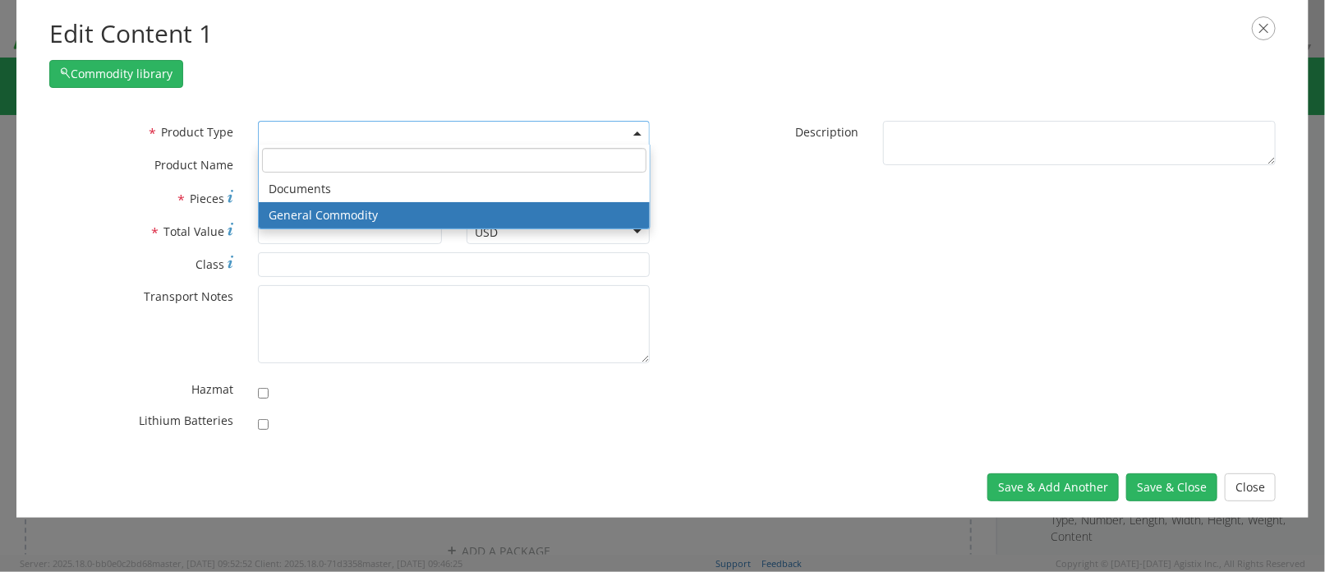
select select "COMMODITY"
type input "General Commodity"
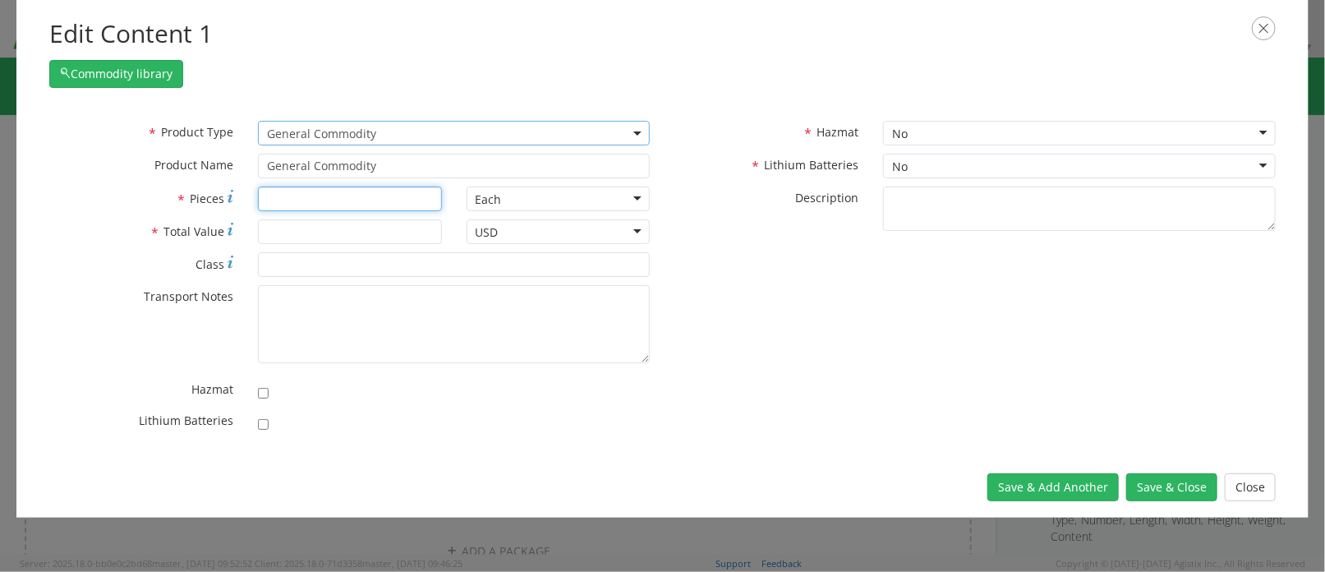
click at [357, 192] on input "* Pieces" at bounding box center [350, 198] width 184 height 25
type input "1"
click at [347, 224] on input "* Total Value" at bounding box center [350, 231] width 184 height 25
click at [340, 233] on input "2" at bounding box center [350, 231] width 184 height 25
type input "2000"
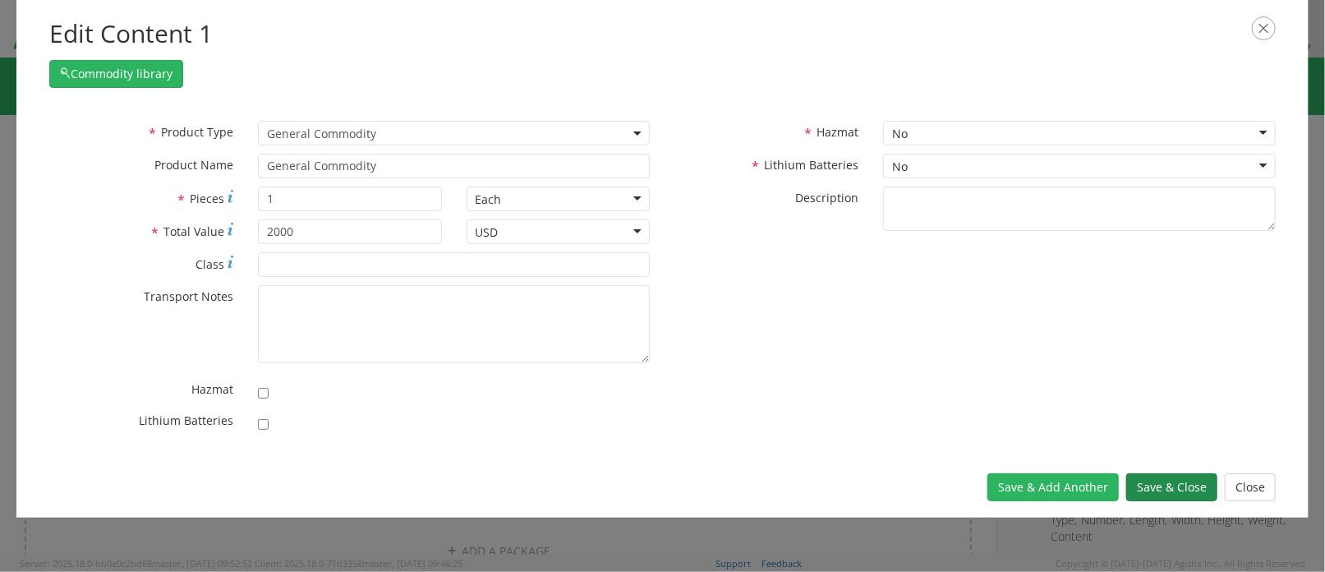
click at [1176, 486] on button "Save & Close" at bounding box center [1171, 487] width 91 height 28
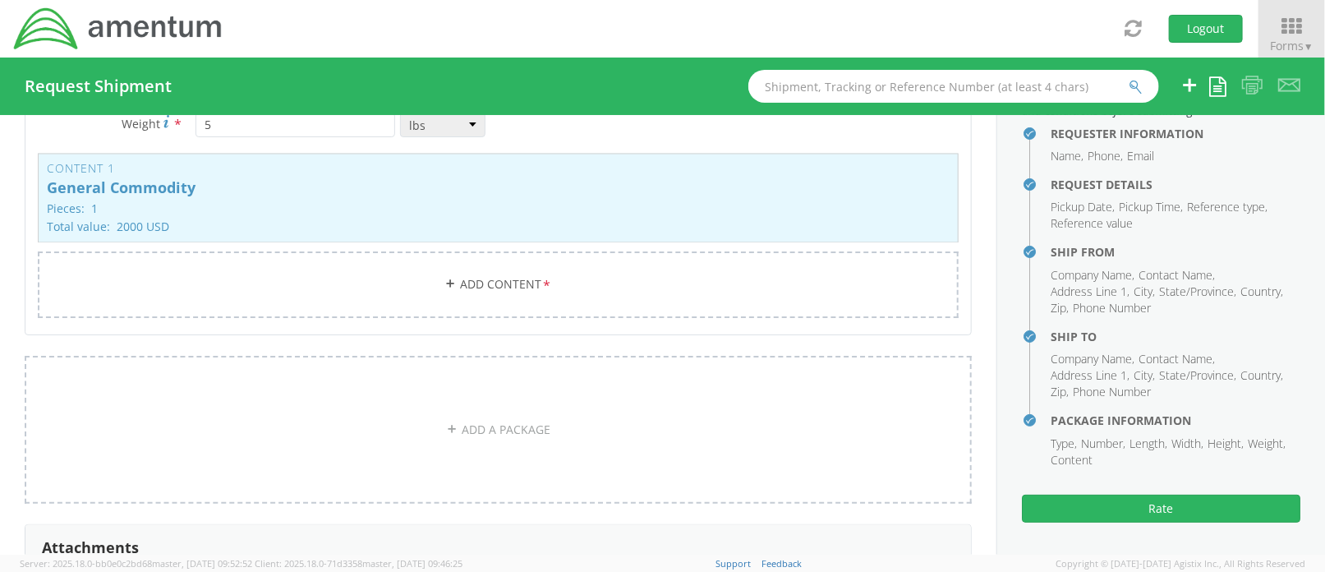
scroll to position [1971, 0]
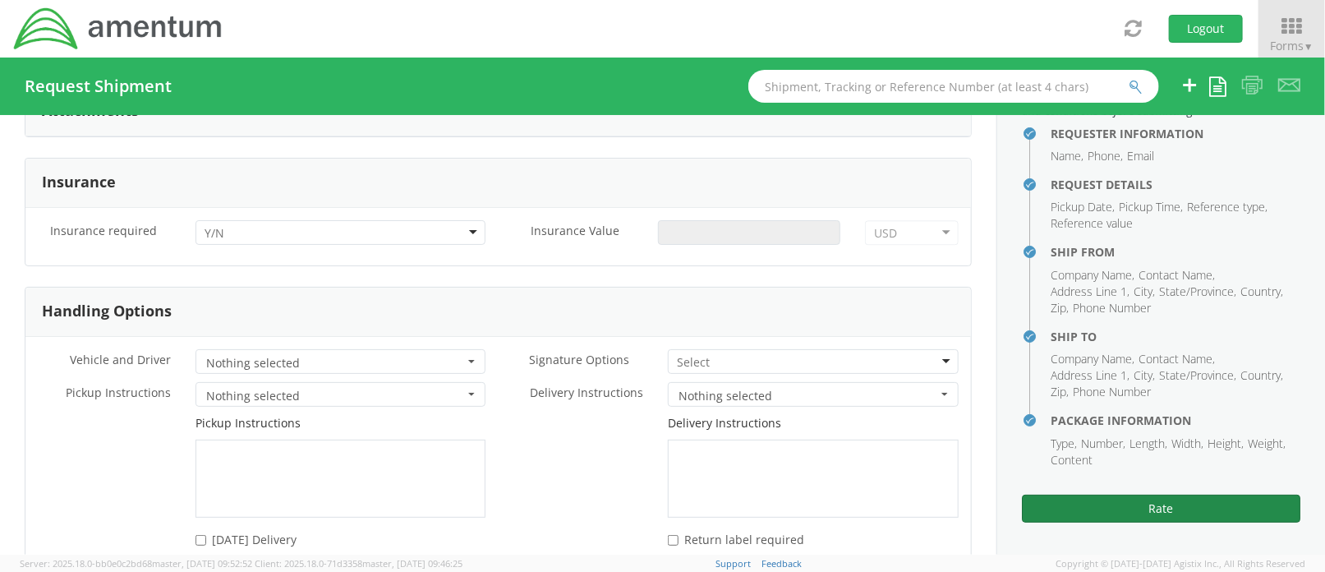
click at [1094, 510] on button "Rate" at bounding box center [1161, 508] width 278 height 28
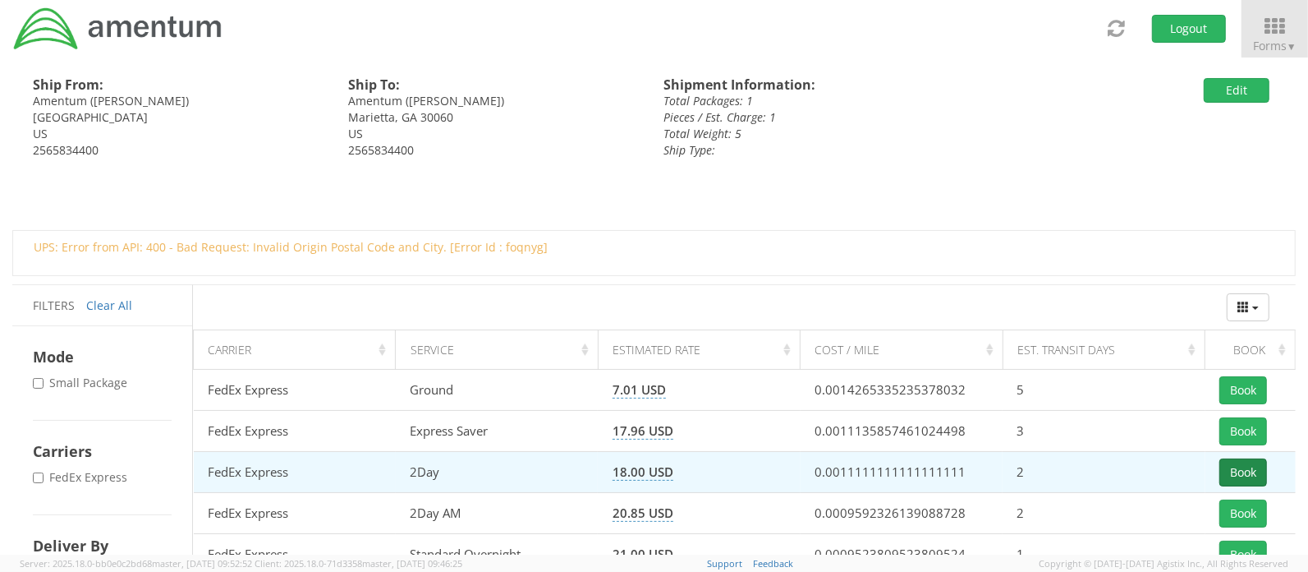
click at [1249, 467] on button "Book" at bounding box center [1244, 472] width 48 height 28
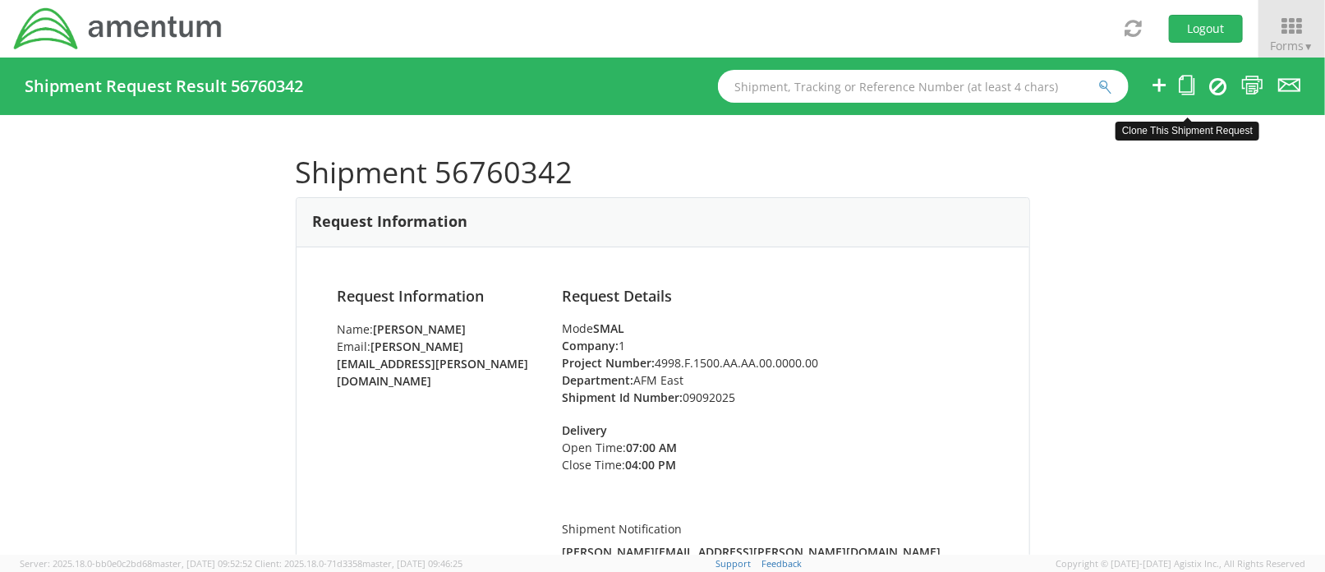
click at [1180, 85] on icon at bounding box center [1187, 85] width 16 height 21
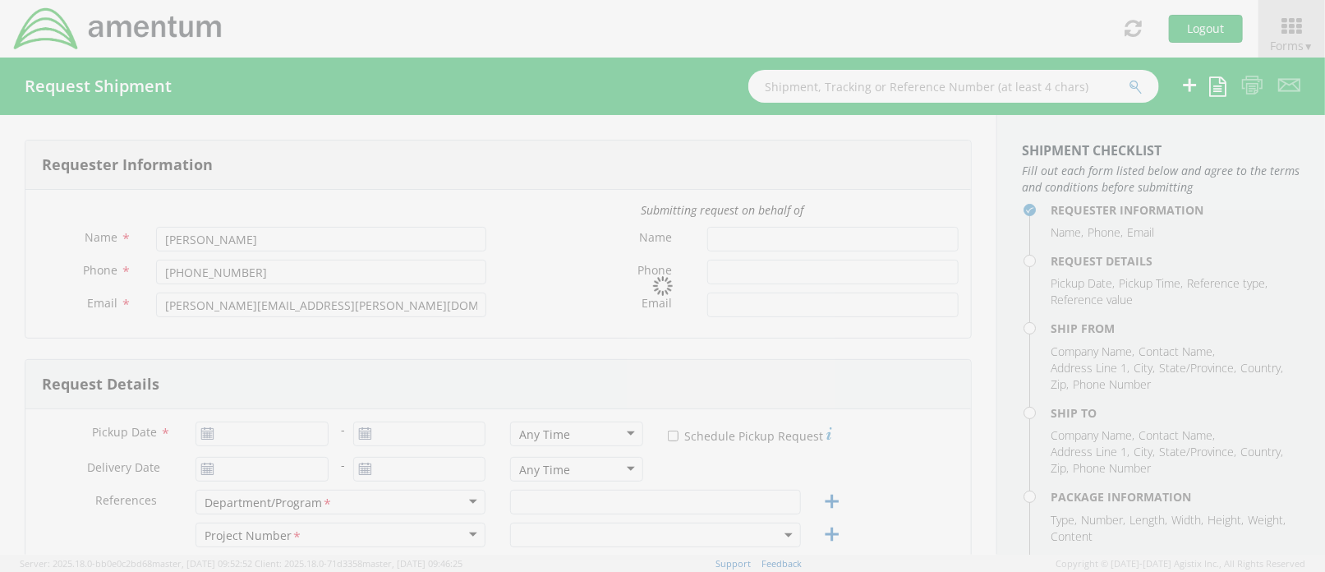
type input "[DATE]"
type input "AFM East"
type input "09092025"
select select
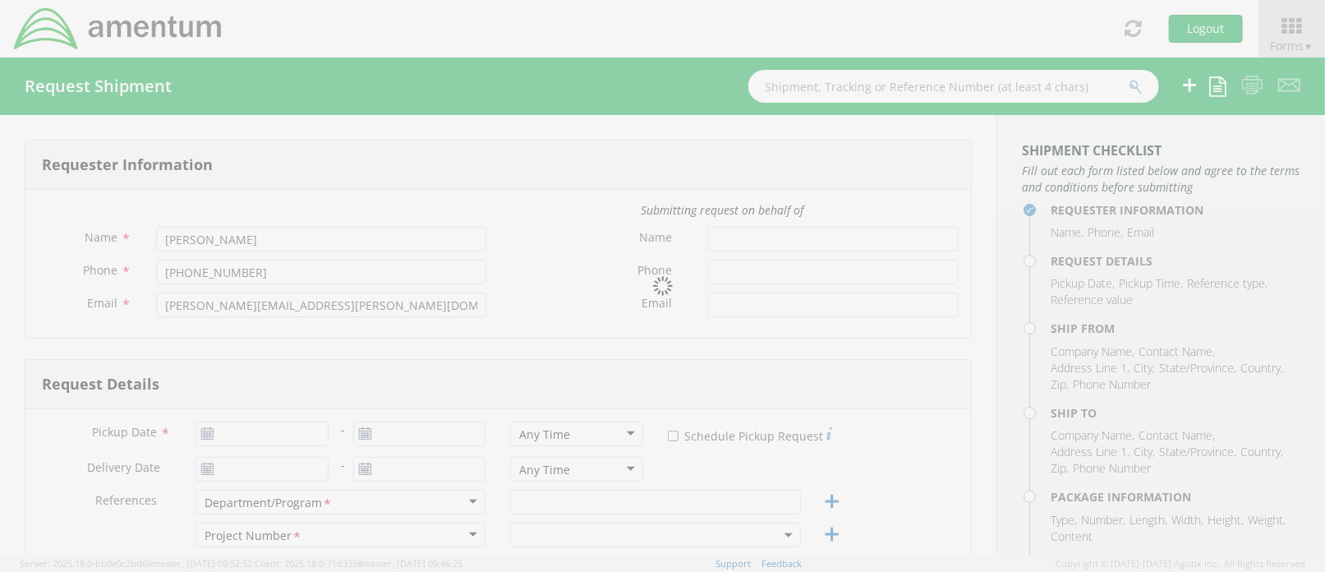
type input "Amentum"
type input "Building [STREET_ADDRESS][PERSON_NAME]"
type input "Fort Drum"
type input "13601"
type input "[PERSON_NAME]"
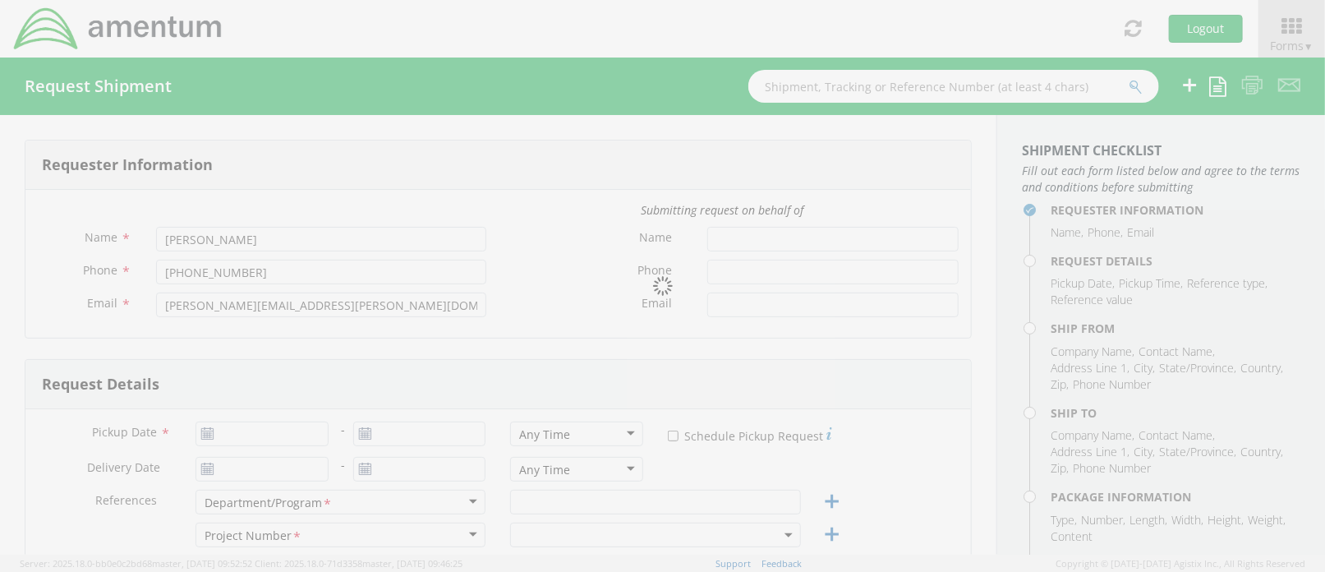
type input "2565834400"
select select
type input "Amentum"
type input "[STREET_ADDRESS][PERSON_NAME]"
type input "Hangar 1"
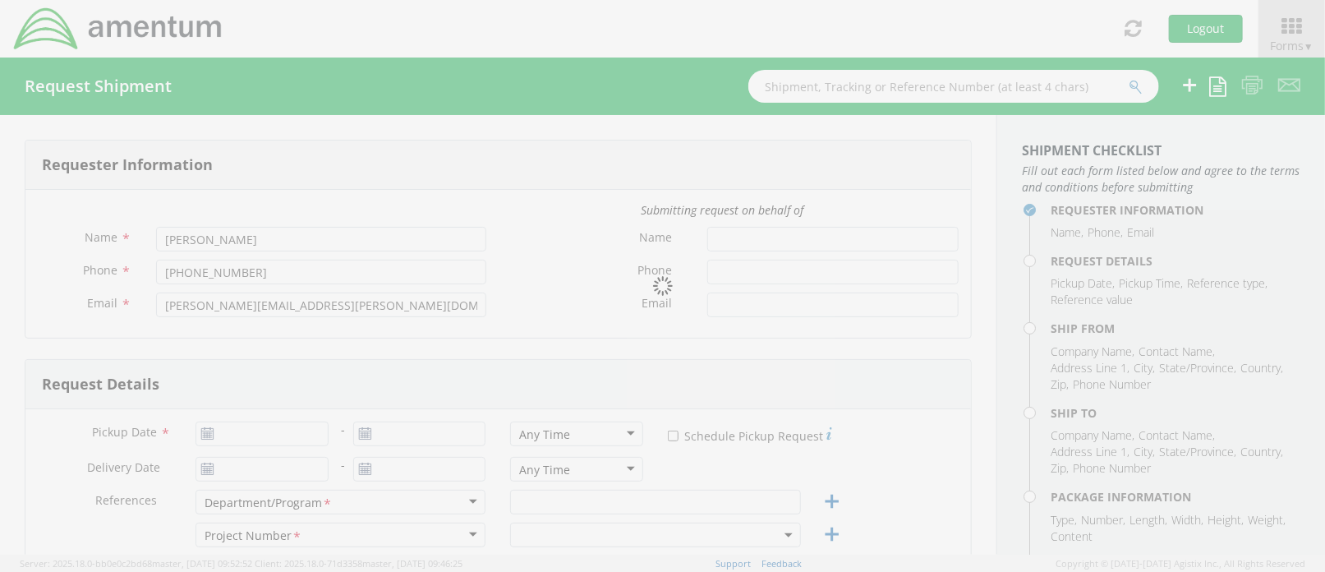
type input "Marietta"
type input "30060"
type input "[PERSON_NAME]"
type input "2565834400"
type input "1"
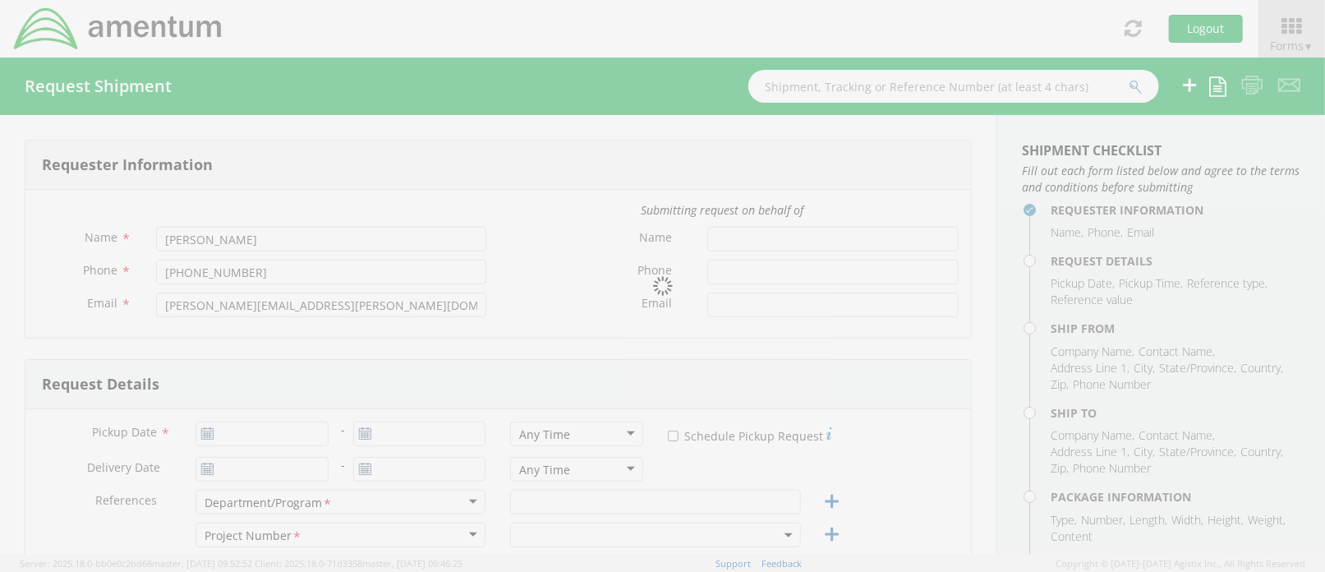
type input "24"
type input "6"
type input "18"
type input "5"
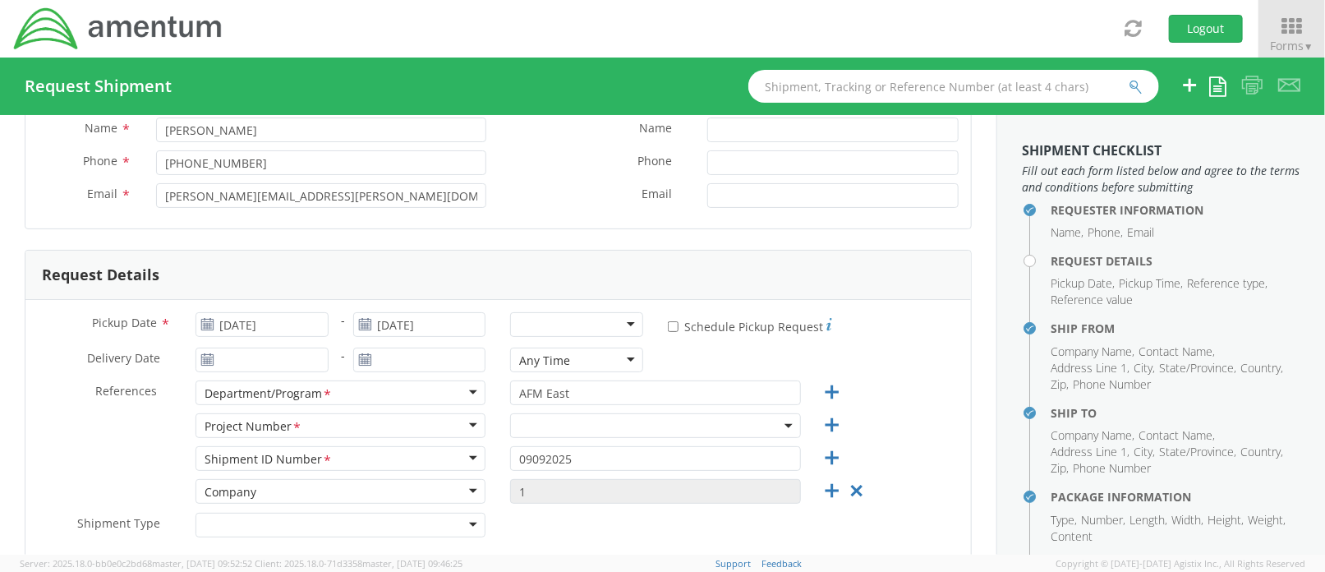
scroll to position [219, 0]
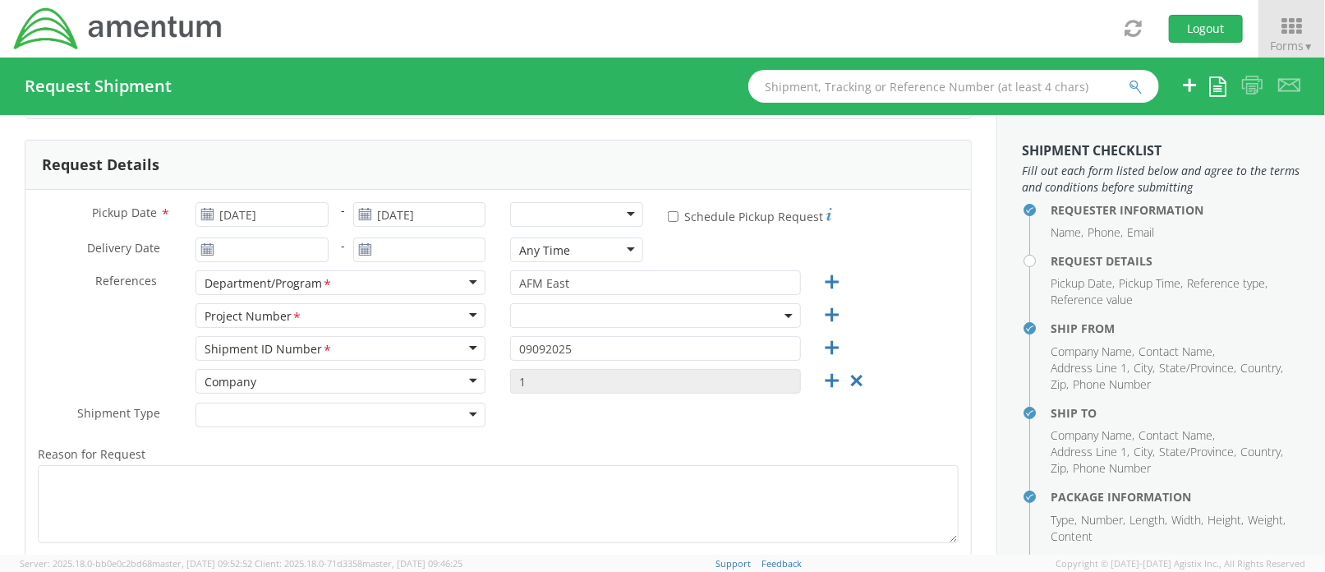
select select "4998.F.1500.AA.AA.00.0000.00"
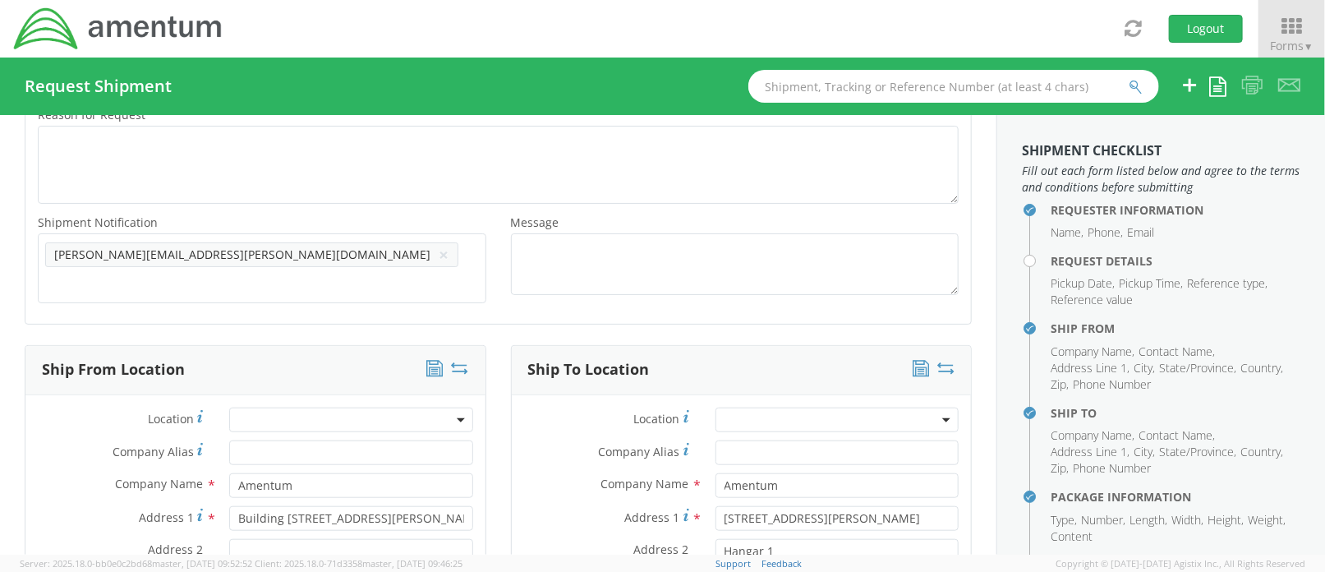
scroll to position [766, 0]
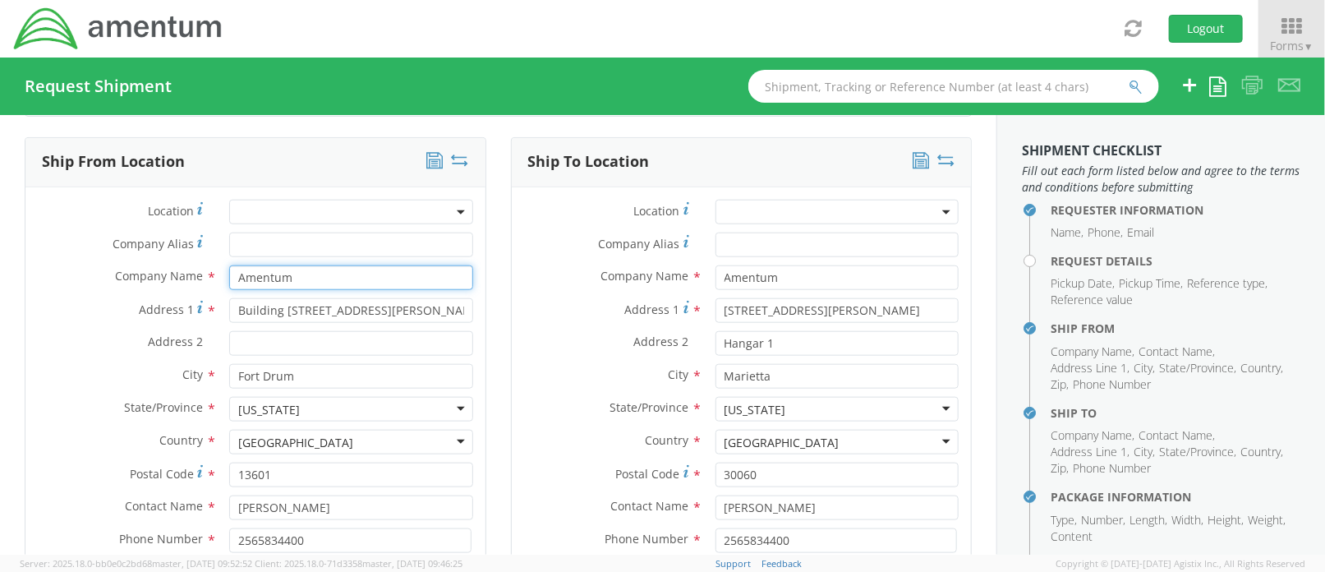
click at [323, 266] on input "Amentum" at bounding box center [350, 277] width 243 height 25
click at [324, 306] on input "Building [STREET_ADDRESS][PERSON_NAME]" at bounding box center [350, 310] width 243 height 25
click at [324, 303] on input "Building [STREET_ADDRESS][PERSON_NAME]" at bounding box center [350, 310] width 243 height 25
click at [324, 298] on input "Building [STREET_ADDRESS][PERSON_NAME]" at bounding box center [350, 310] width 243 height 25
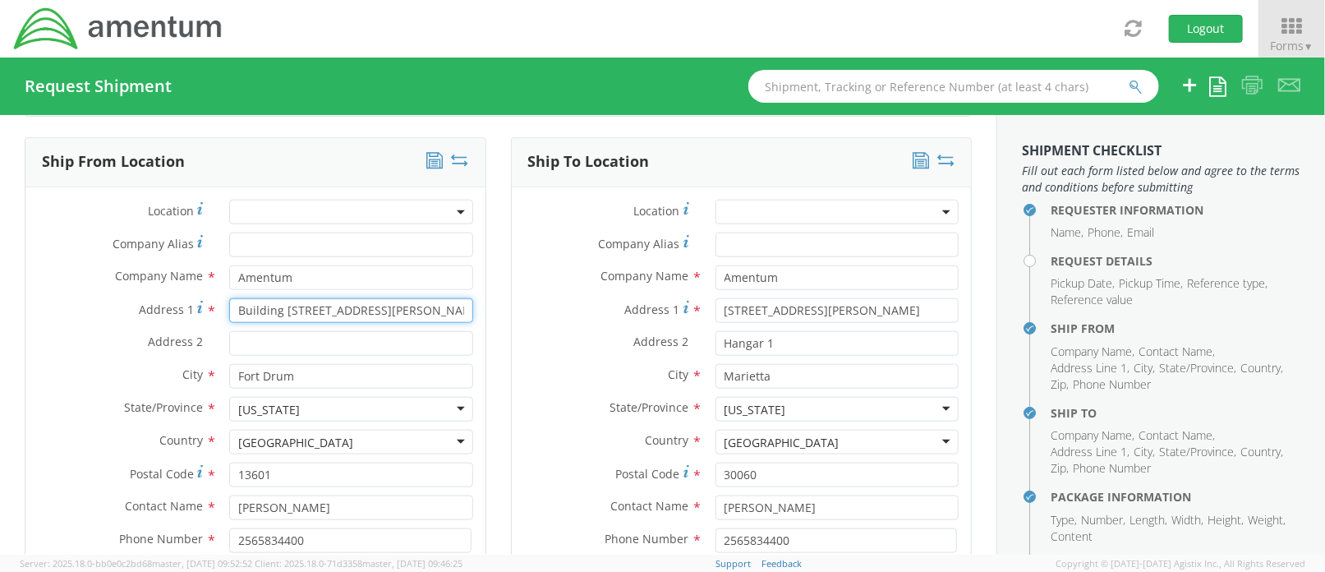
click at [324, 298] on input "Building [STREET_ADDRESS][PERSON_NAME]" at bounding box center [350, 310] width 243 height 25
type input "7155 Blacksheep Run"
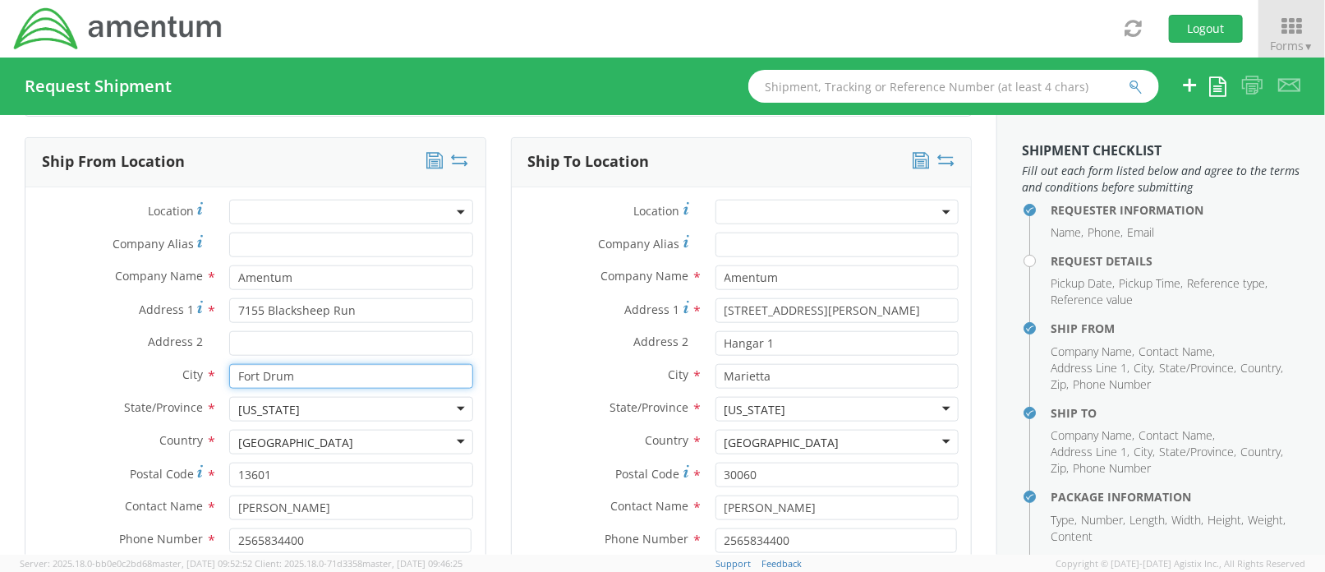
drag, startPoint x: 325, startPoint y: 365, endPoint x: 258, endPoint y: 366, distance: 67.4
click at [258, 366] on input "Fort Drum" at bounding box center [350, 376] width 243 height 25
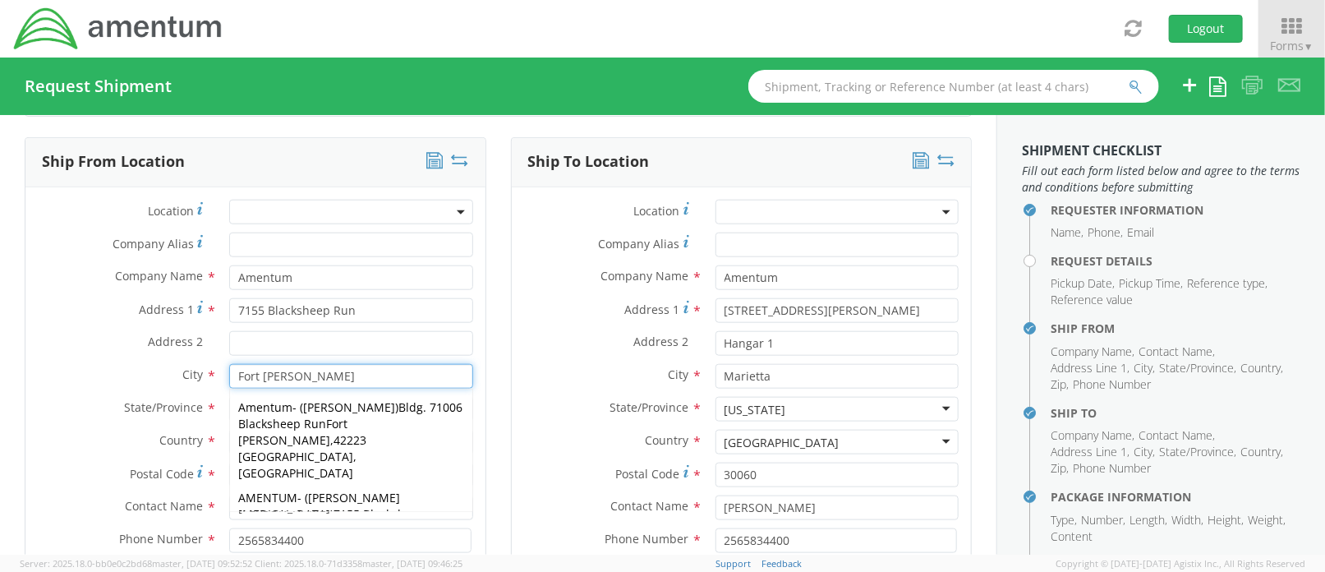
type input "Fort [PERSON_NAME]"
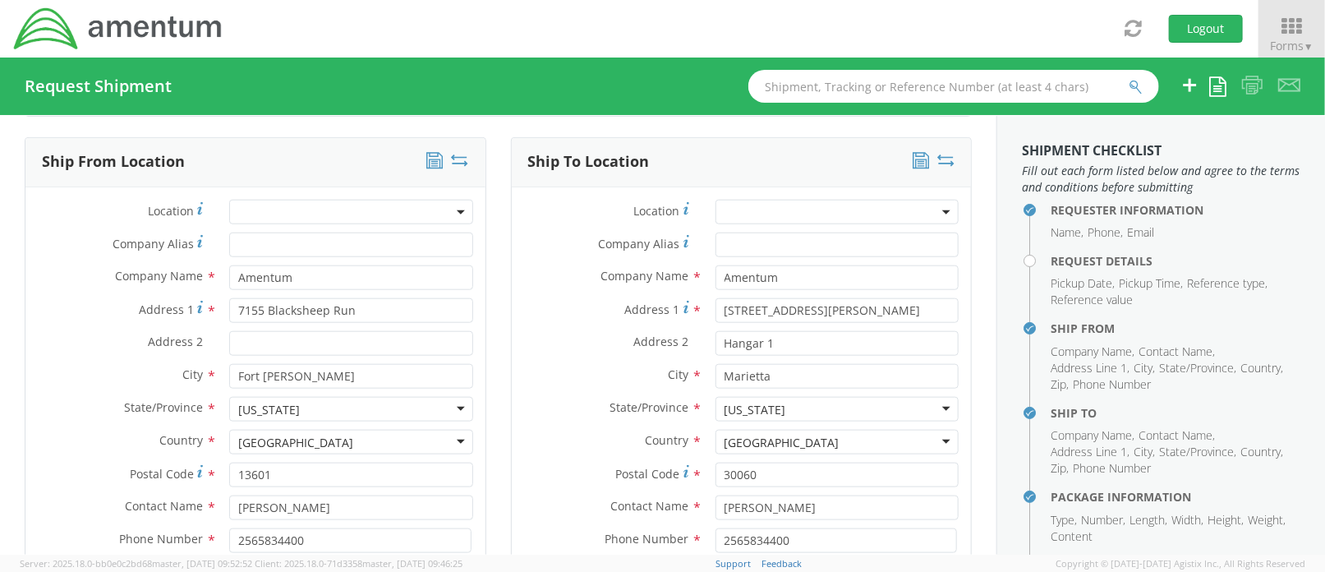
click at [62, 331] on label "Address 2 *" at bounding box center [120, 341] width 191 height 21
click at [229, 331] on input "Address 2 *" at bounding box center [350, 343] width 243 height 25
click at [298, 397] on div "[US_STATE]" at bounding box center [350, 409] width 243 height 25
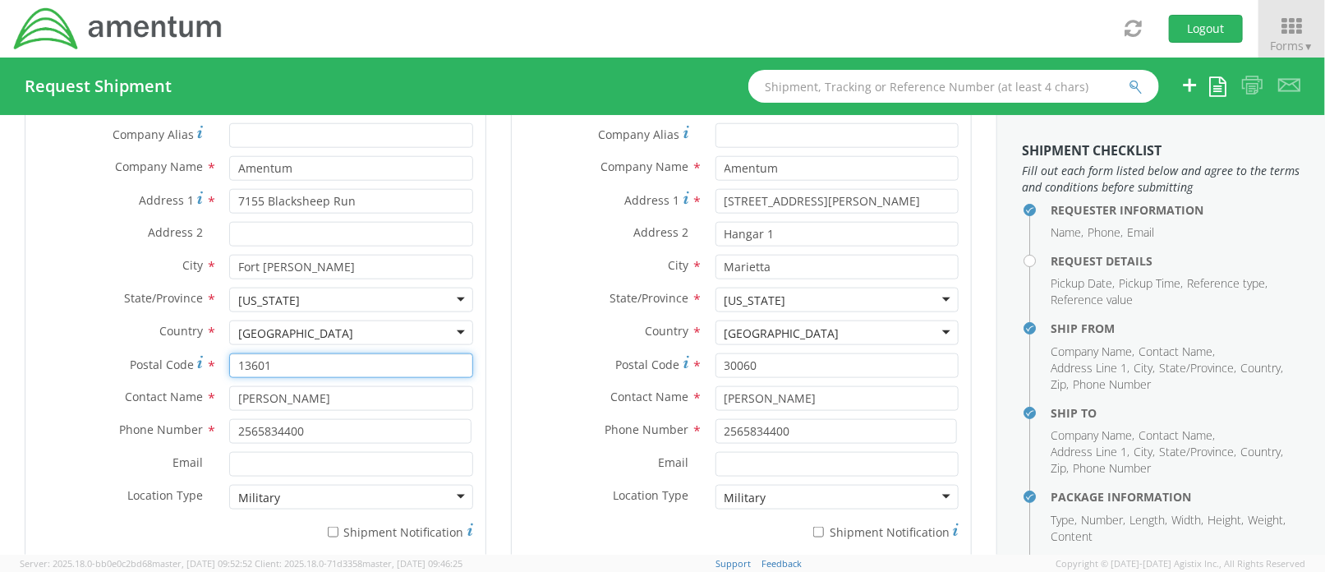
drag, startPoint x: 283, startPoint y: 357, endPoint x: 223, endPoint y: 352, distance: 60.2
click at [223, 353] on div "13601" at bounding box center [351, 365] width 268 height 25
type input "42223"
drag, startPoint x: 337, startPoint y: 395, endPoint x: 264, endPoint y: 400, distance: 72.5
click at [264, 400] on div "Contact Name * [PERSON_NAME]" at bounding box center [255, 402] width 460 height 33
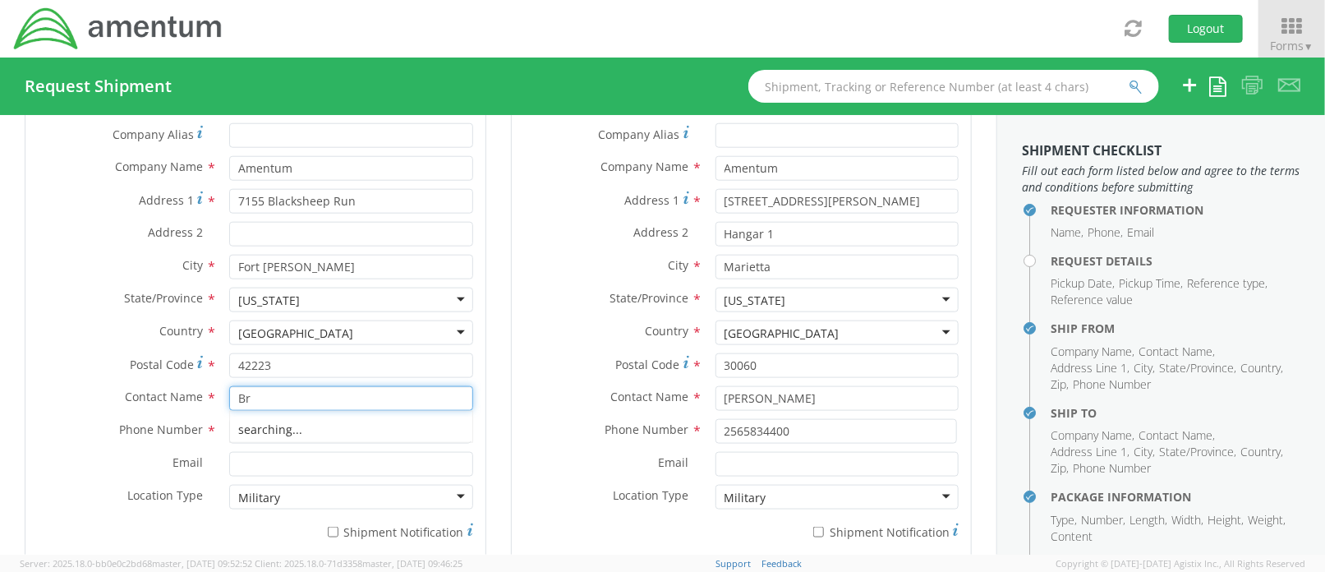
type input "B"
type input "[PERSON_NAME]"
click at [25, 429] on div "Phone Number * 2565834400" at bounding box center [255, 431] width 460 height 25
click at [306, 419] on input "2565834400" at bounding box center [349, 431] width 241 height 25
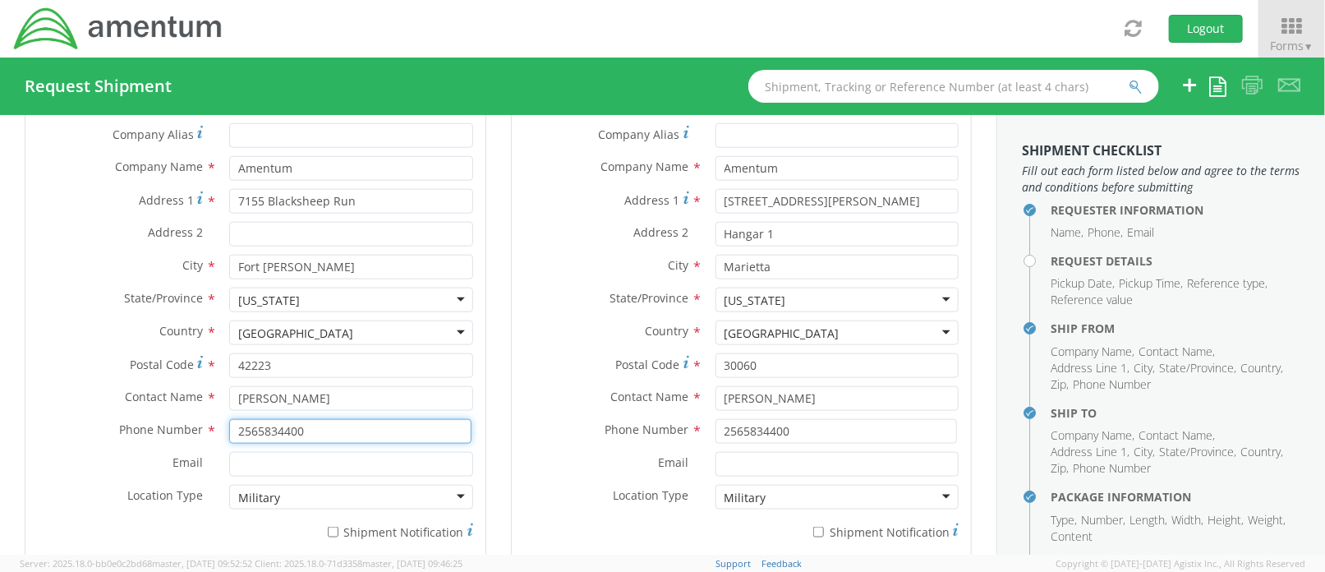
click at [305, 419] on input "2565834400" at bounding box center [349, 431] width 241 height 25
paste input ".612.194"
click at [279, 421] on input "256.612.1940" at bounding box center [349, 431] width 241 height 25
click at [294, 433] on div "Phone Number * 2566121940" at bounding box center [255, 435] width 460 height 33
type input "2566121940"
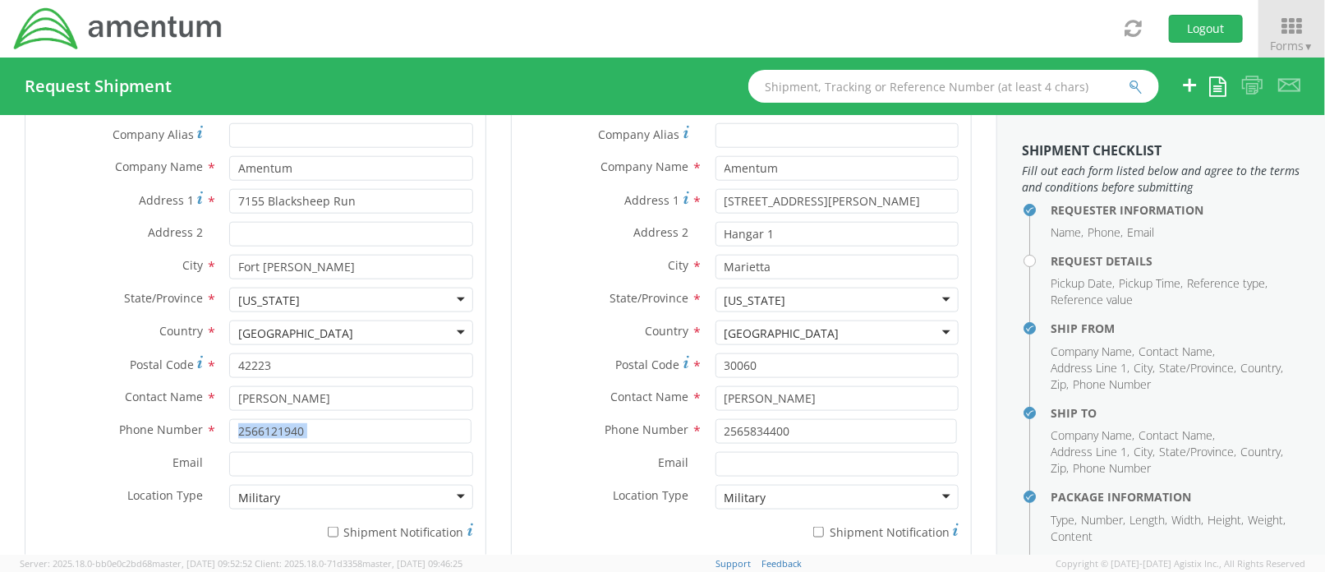
click at [294, 433] on div "Phone Number * 2566121940" at bounding box center [255, 435] width 460 height 33
click at [729, 432] on input "2565834400" at bounding box center [835, 431] width 241 height 25
click at [732, 424] on input "2565834400" at bounding box center [835, 431] width 241 height 25
click at [732, 425] on input "2565834400" at bounding box center [835, 431] width 241 height 25
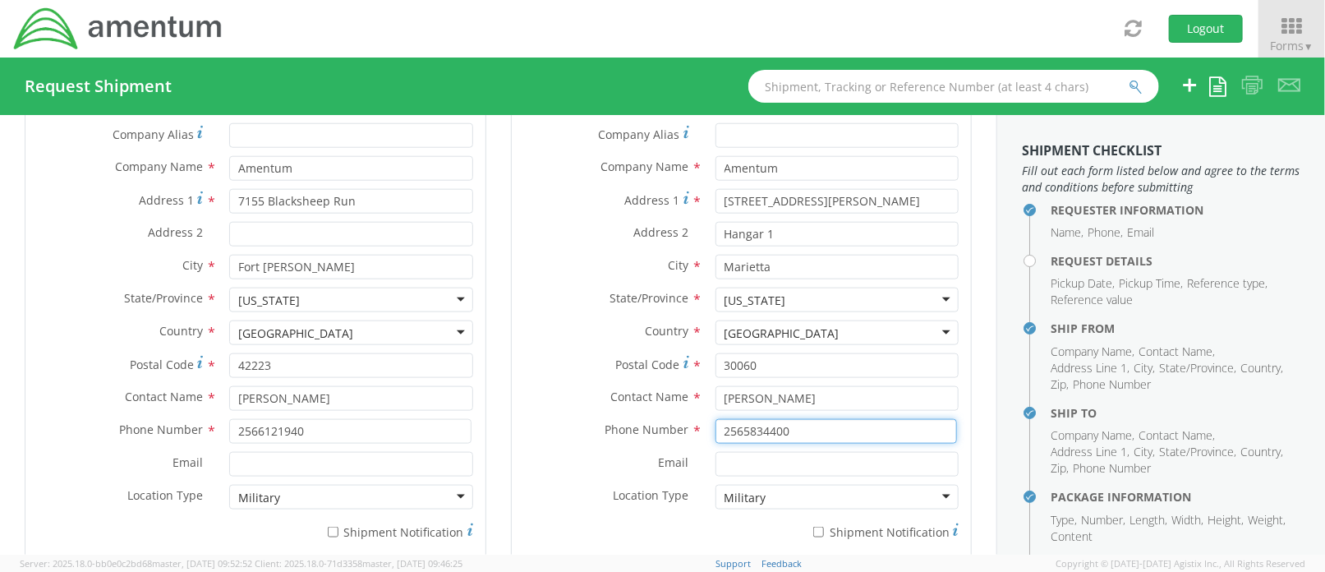
paste input "256612194"
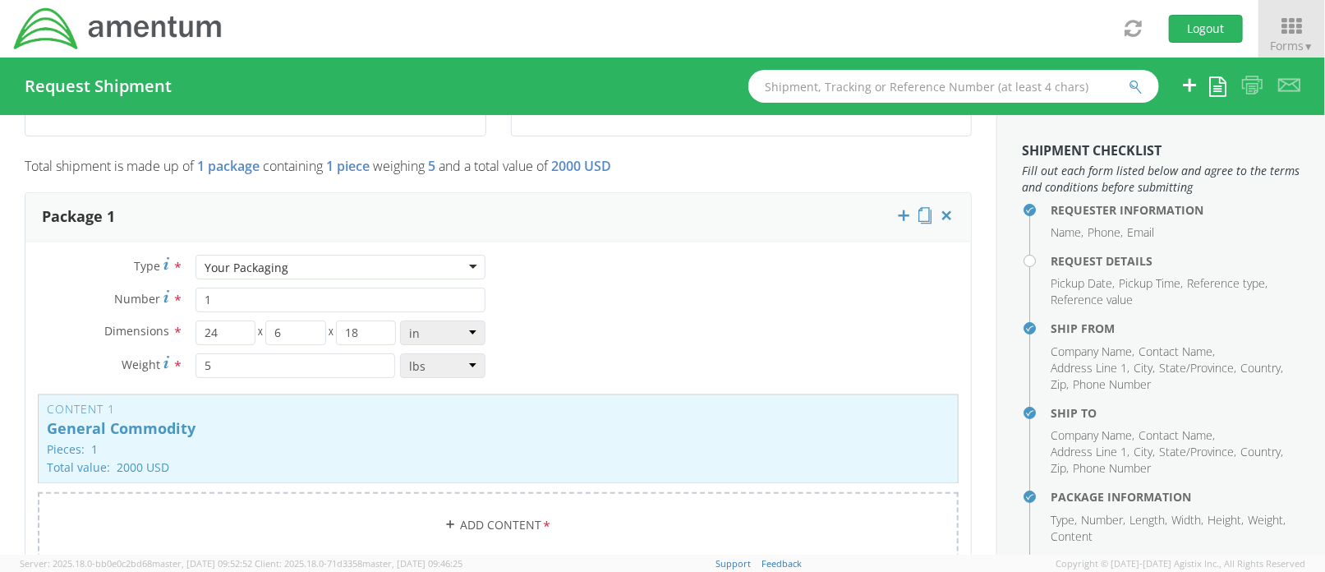
scroll to position [1423, 0]
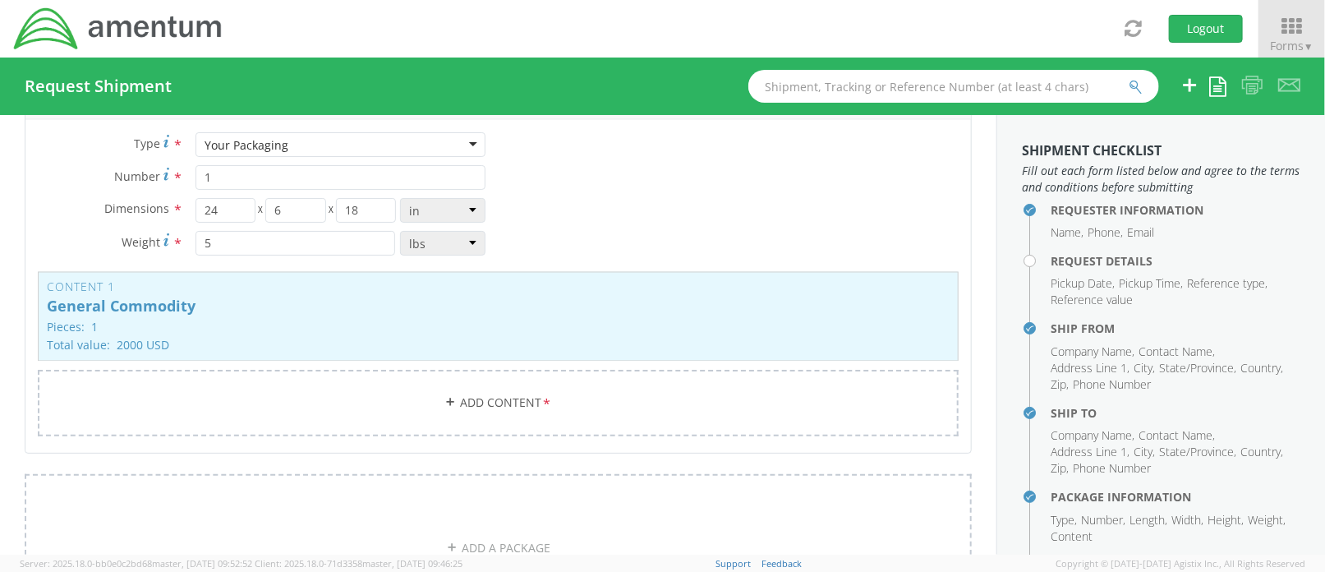
type input "2566121940"
drag, startPoint x: 223, startPoint y: 200, endPoint x: 195, endPoint y: 197, distance: 28.1
click at [197, 198] on input "24" at bounding box center [225, 210] width 60 height 25
type input "15"
drag, startPoint x: 286, startPoint y: 208, endPoint x: 271, endPoint y: 200, distance: 16.9
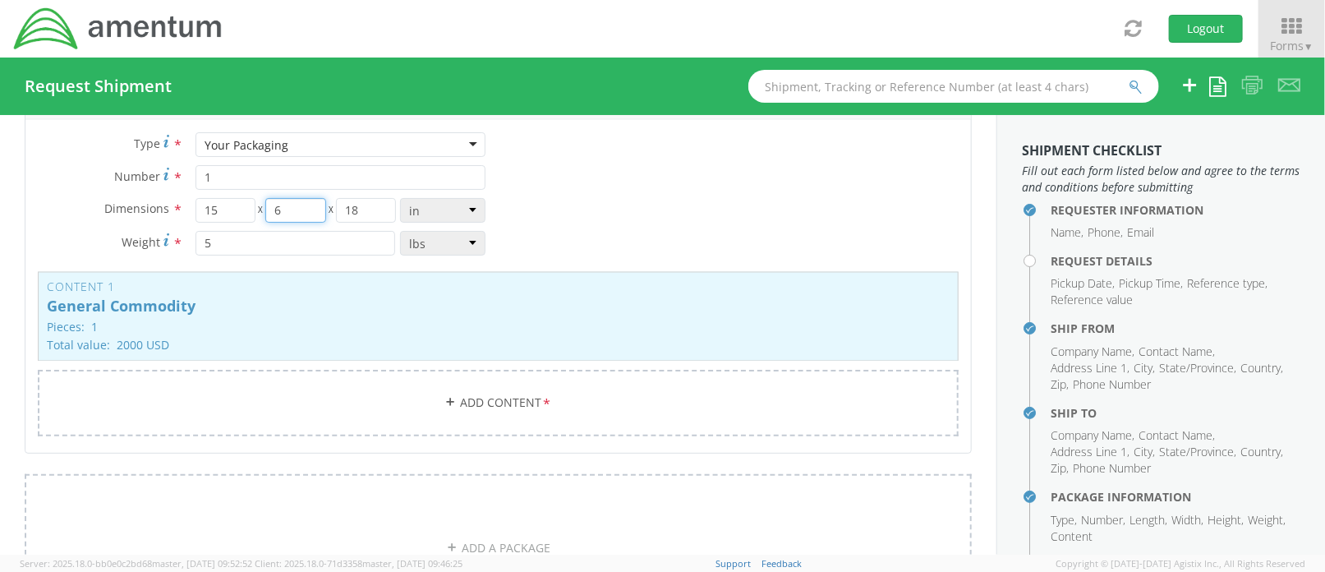
click at [271, 200] on input "6" at bounding box center [295, 210] width 60 height 25
type input "2"
drag, startPoint x: 356, startPoint y: 199, endPoint x: 344, endPoint y: 203, distance: 12.2
click at [344, 203] on input "18" at bounding box center [366, 210] width 60 height 25
type input "1"
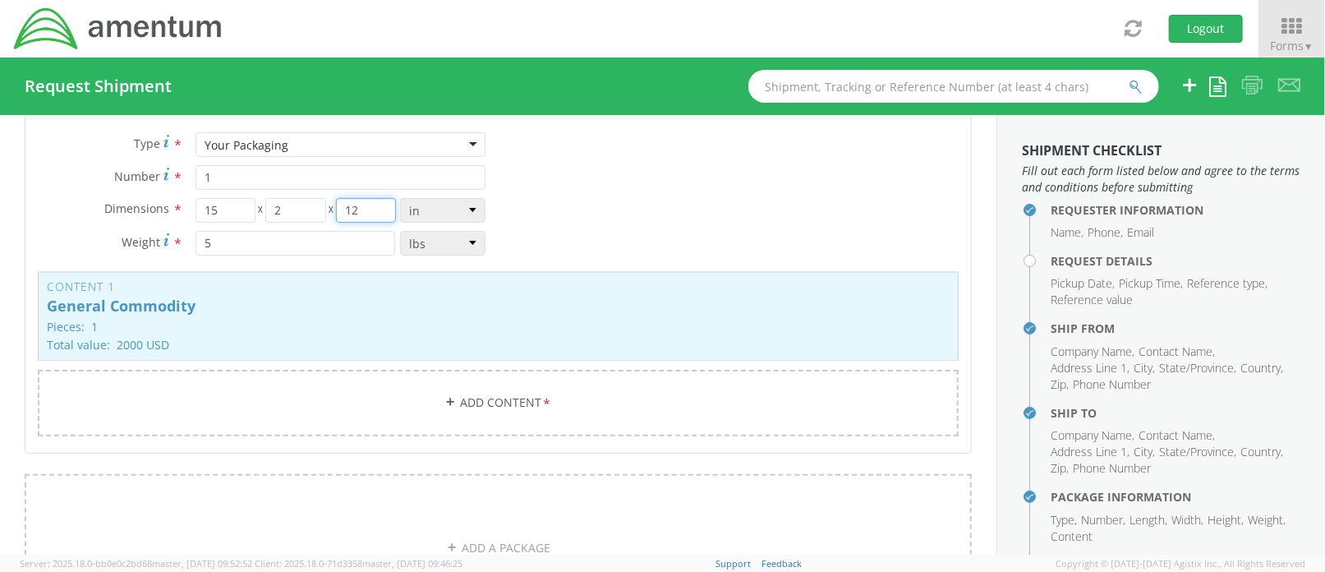
type input "12"
drag, startPoint x: 307, startPoint y: 237, endPoint x: 199, endPoint y: 214, distance: 110.8
click at [199, 214] on div "Dimensions * 15 X 2 X 12 in cm ft Weight * 5 lbs kgs" at bounding box center [261, 231] width 473 height 66
type input "1"
click at [435, 321] on p "Pieces: 1" at bounding box center [498, 327] width 903 height 12
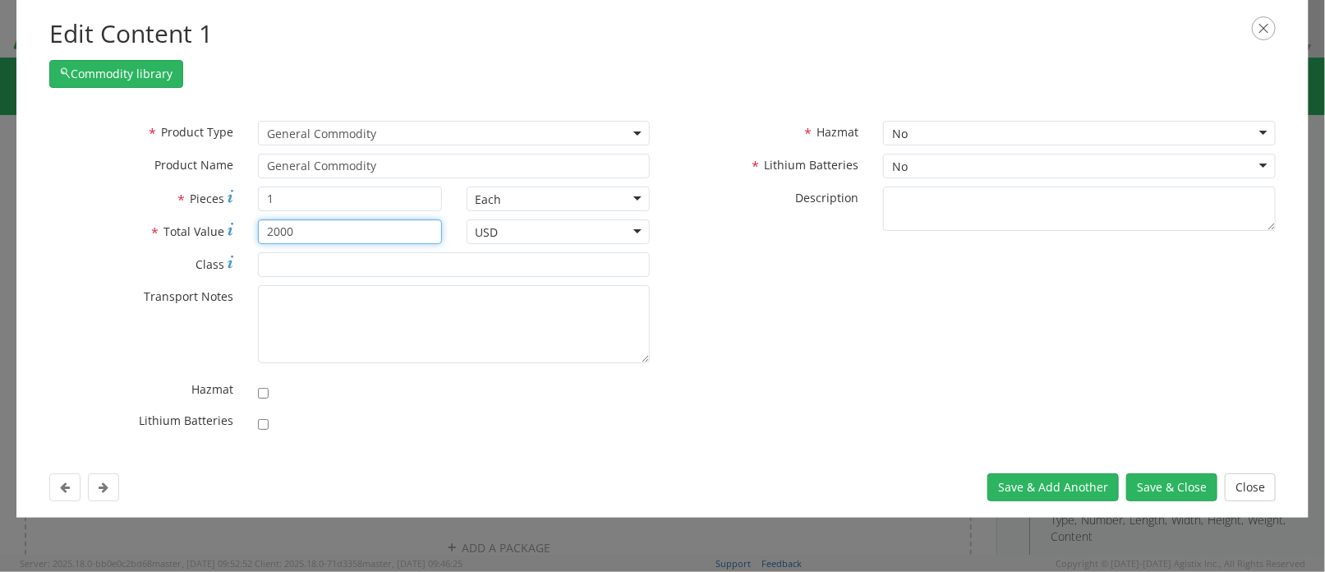
drag, startPoint x: 310, startPoint y: 223, endPoint x: 227, endPoint y: 219, distance: 83.1
click at [227, 219] on div "* Total Value 2000" at bounding box center [245, 231] width 417 height 25
type input "300"
click at [1167, 477] on button "Save & Close" at bounding box center [1171, 487] width 91 height 28
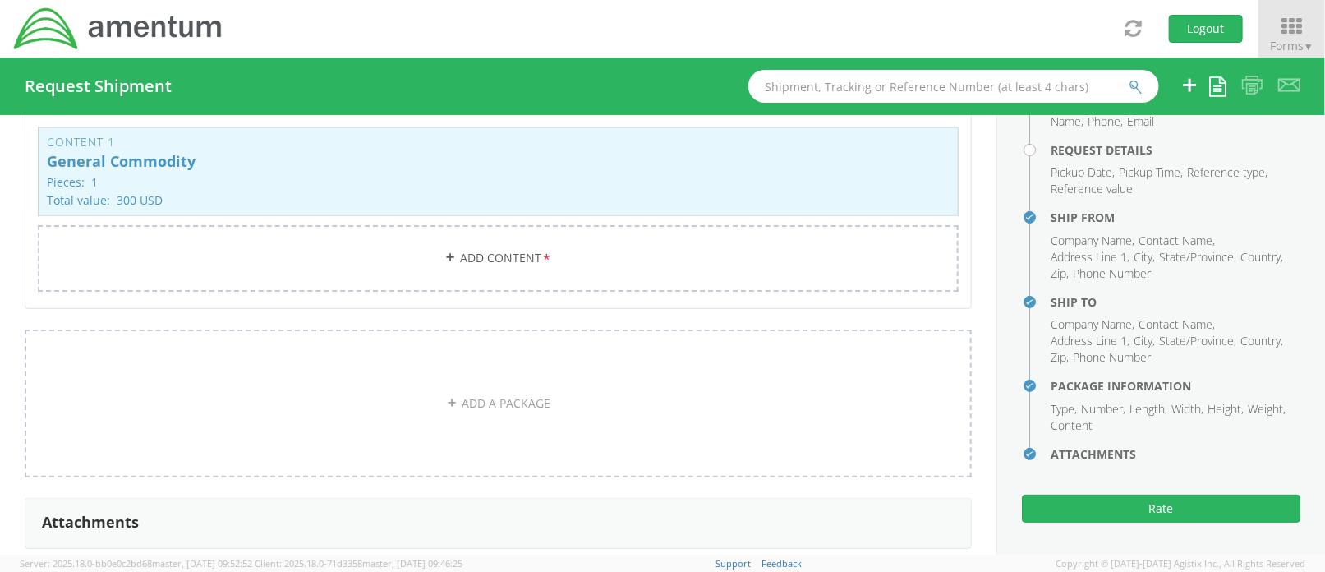
scroll to position [1642, 0]
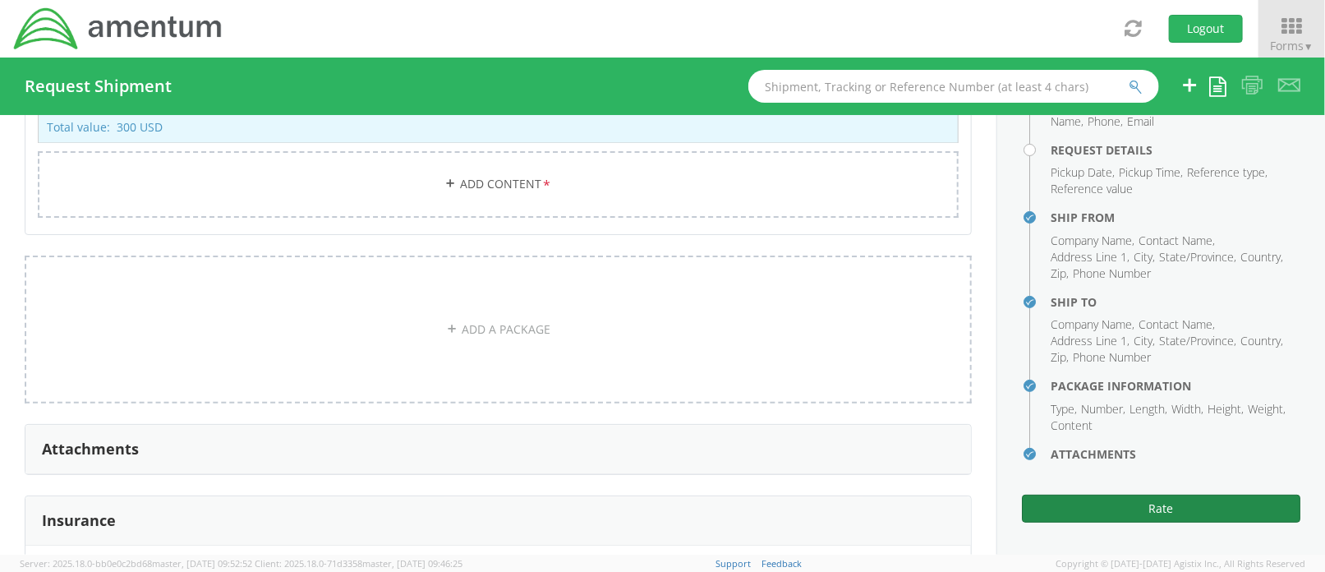
click at [1197, 501] on button "Rate" at bounding box center [1161, 508] width 278 height 28
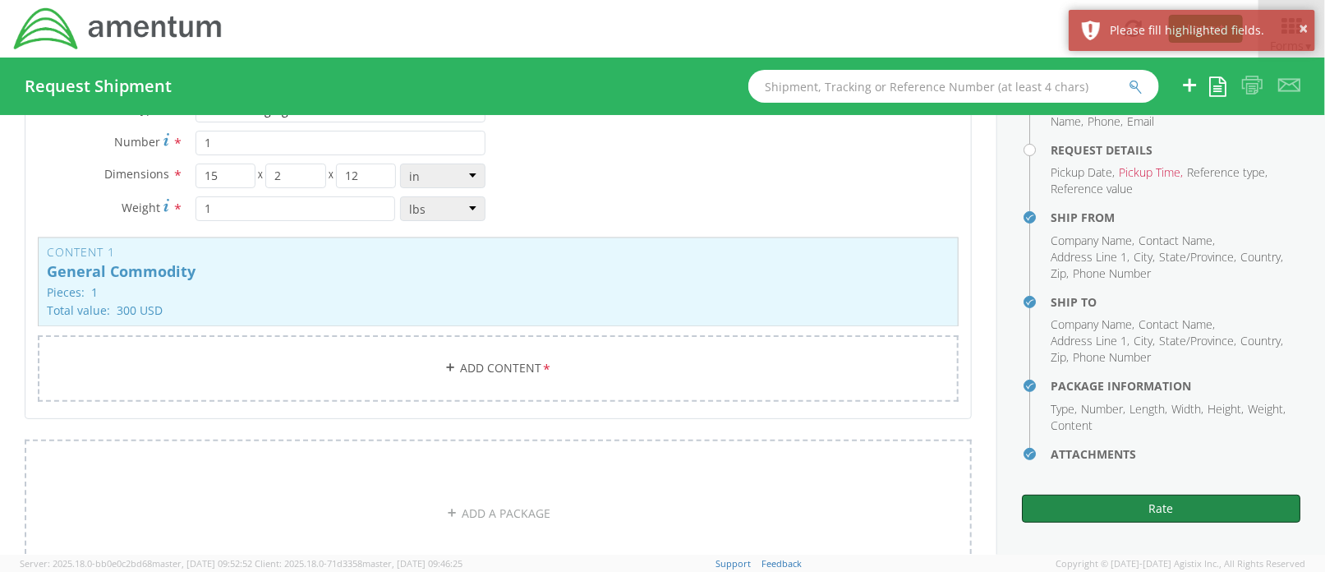
scroll to position [1204, 0]
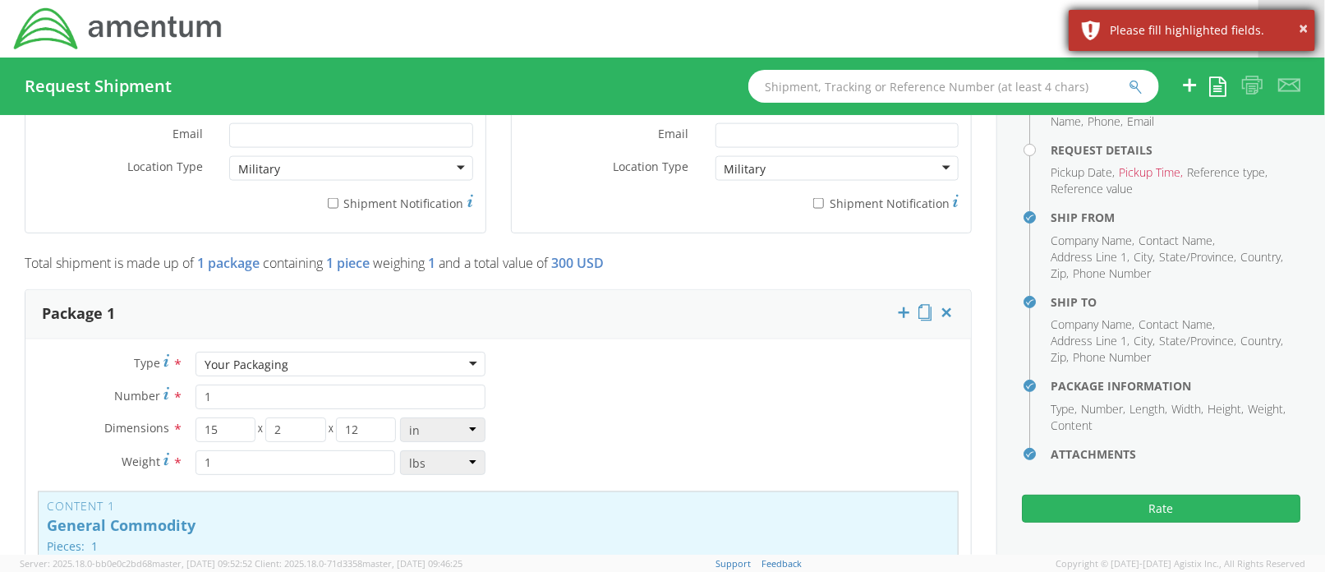
click at [1202, 34] on div "Please fill highlighted fields." at bounding box center [1206, 30] width 193 height 16
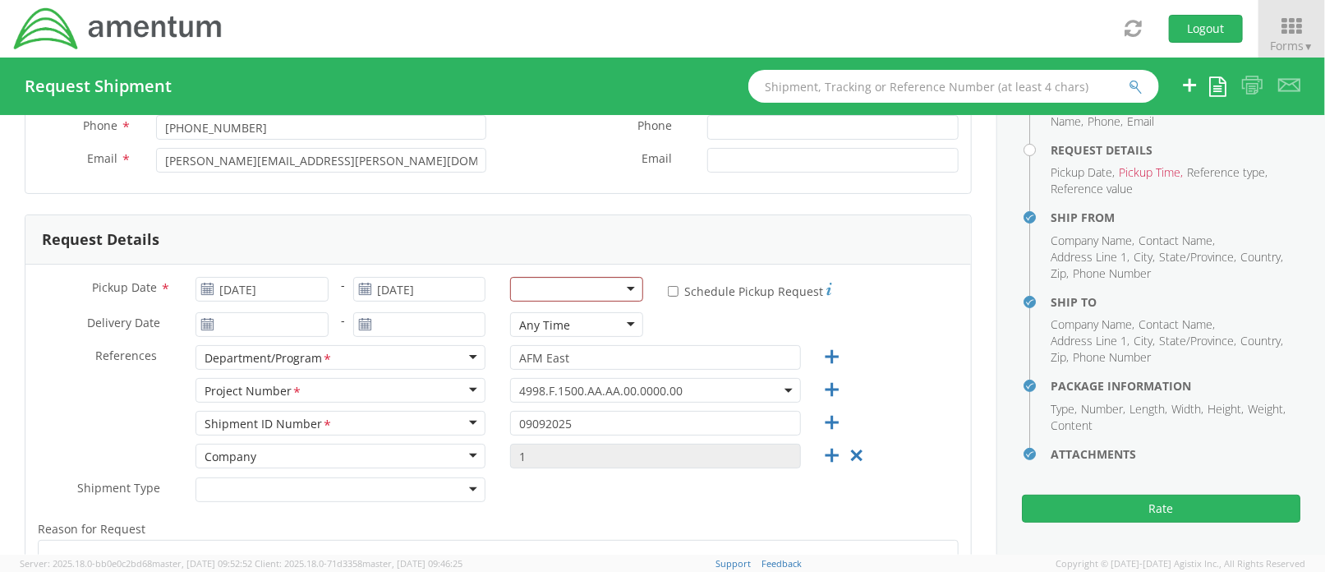
scroll to position [0, 0]
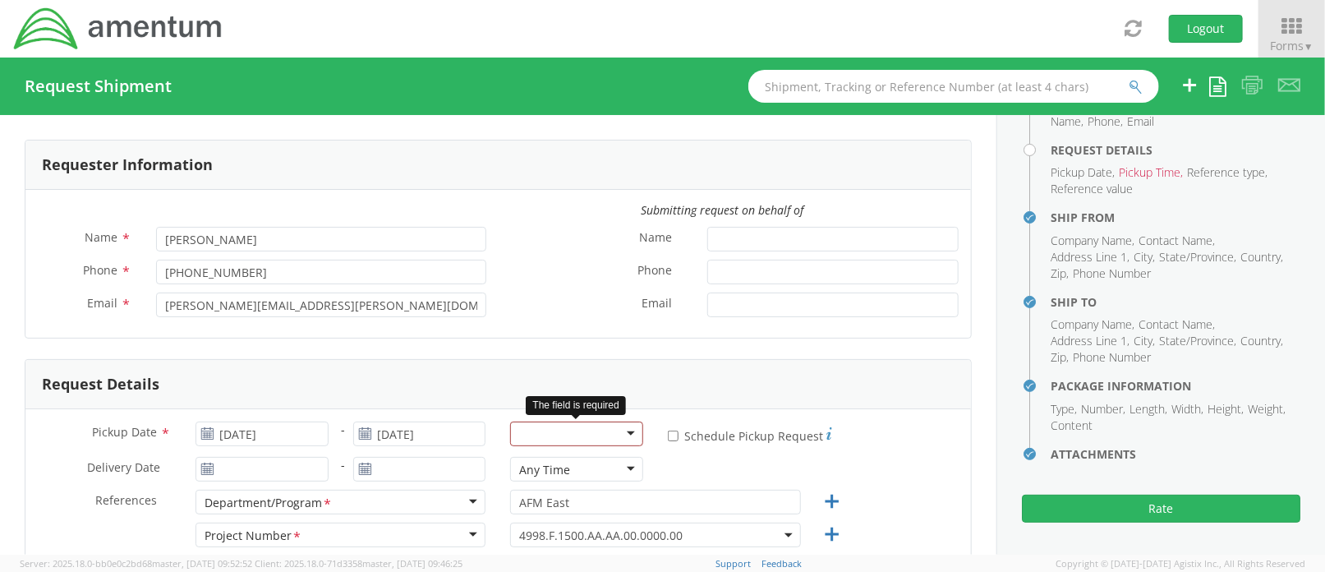
click at [596, 429] on div at bounding box center [576, 433] width 133 height 25
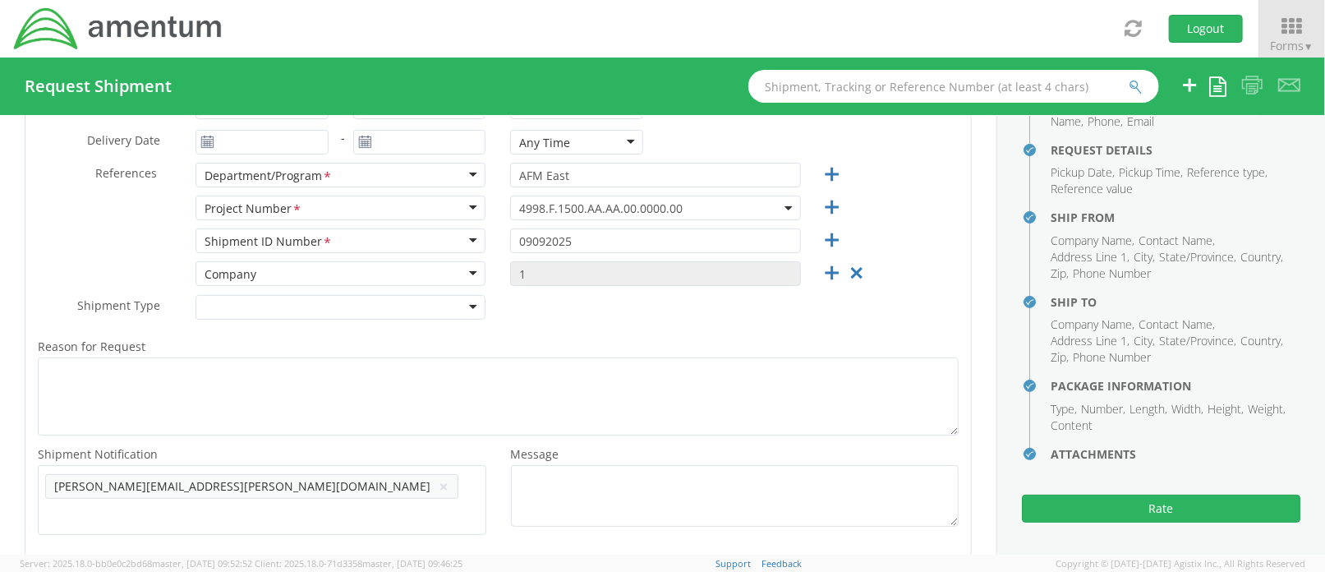
scroll to position [657, 0]
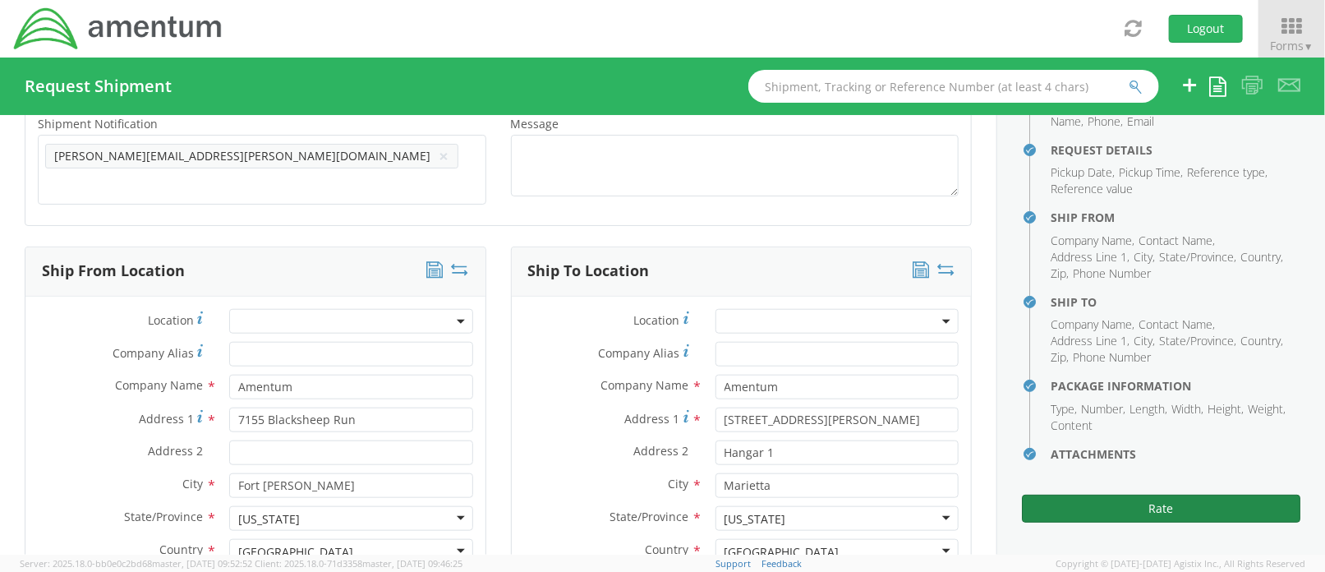
click at [1140, 517] on button "Rate" at bounding box center [1161, 508] width 278 height 28
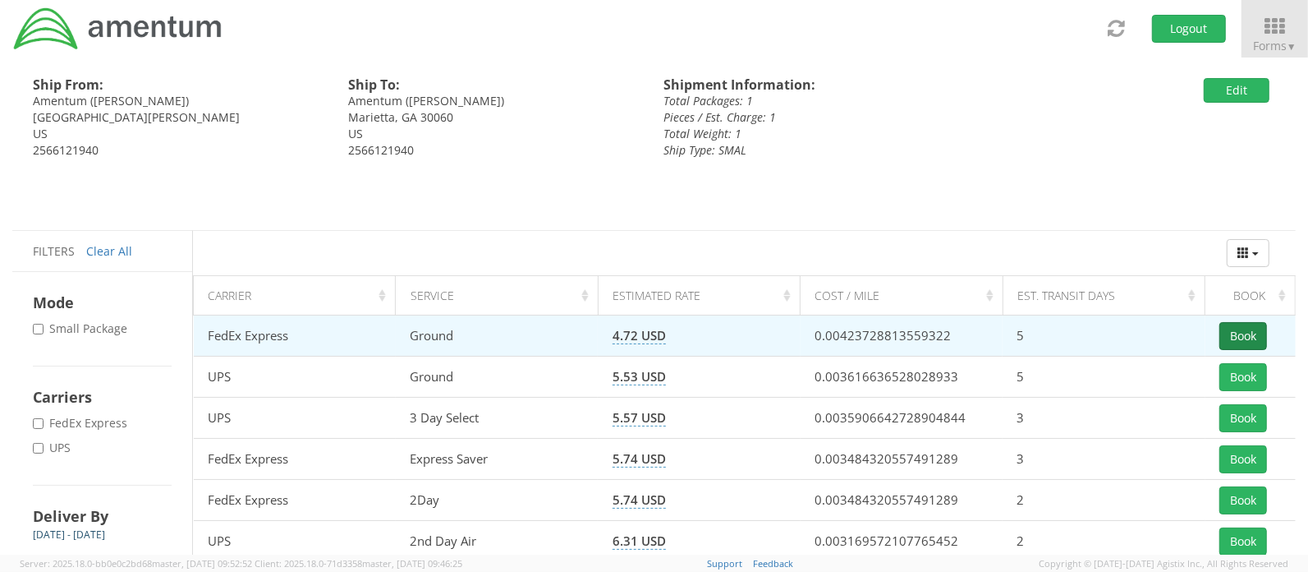
click at [1235, 329] on button "Book" at bounding box center [1244, 336] width 48 height 28
